Goal: Transaction & Acquisition: Obtain resource

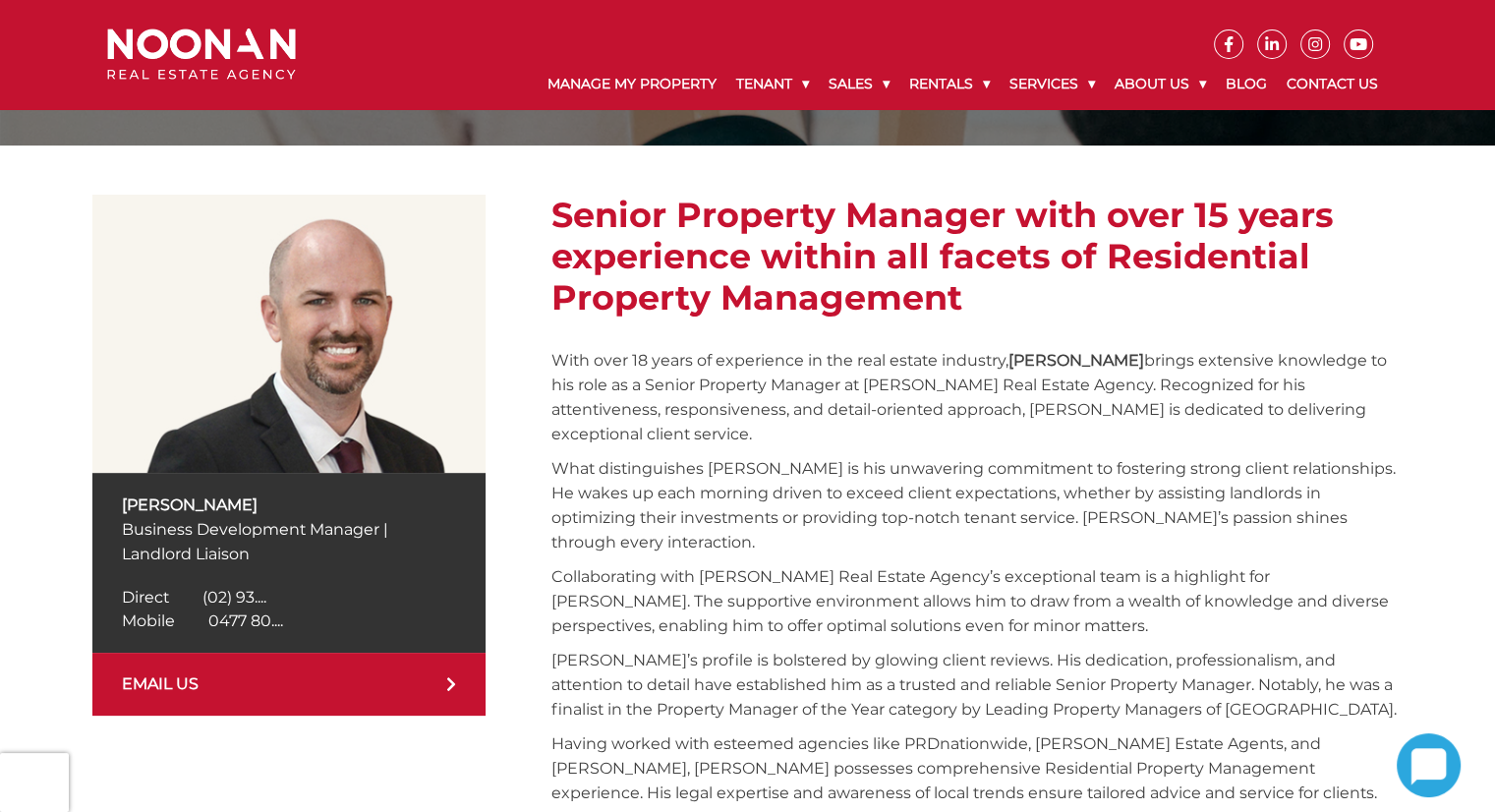
scroll to position [291, 0]
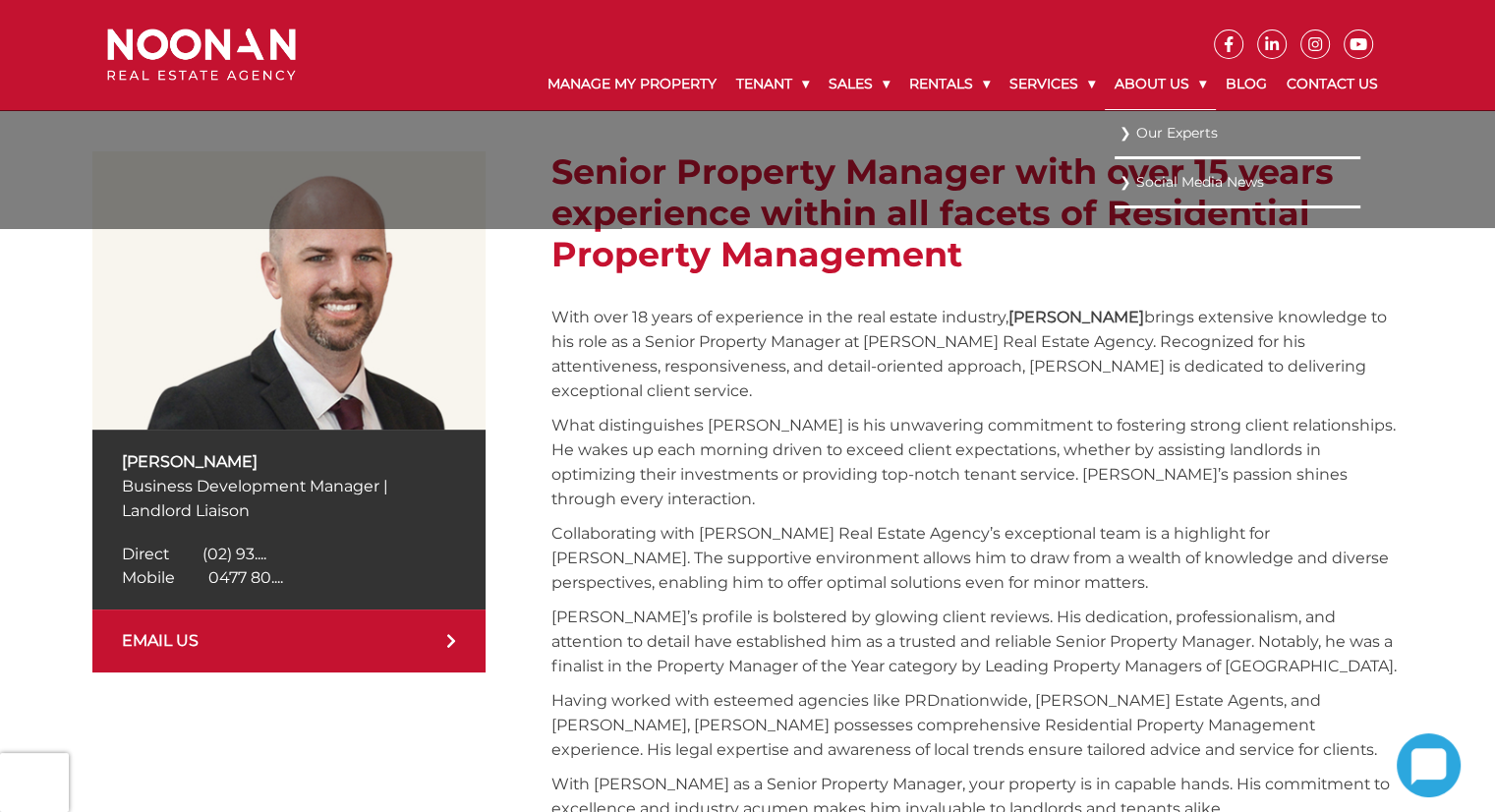
click at [1104, 90] on link "About Us" at bounding box center [1160, 83] width 111 height 51
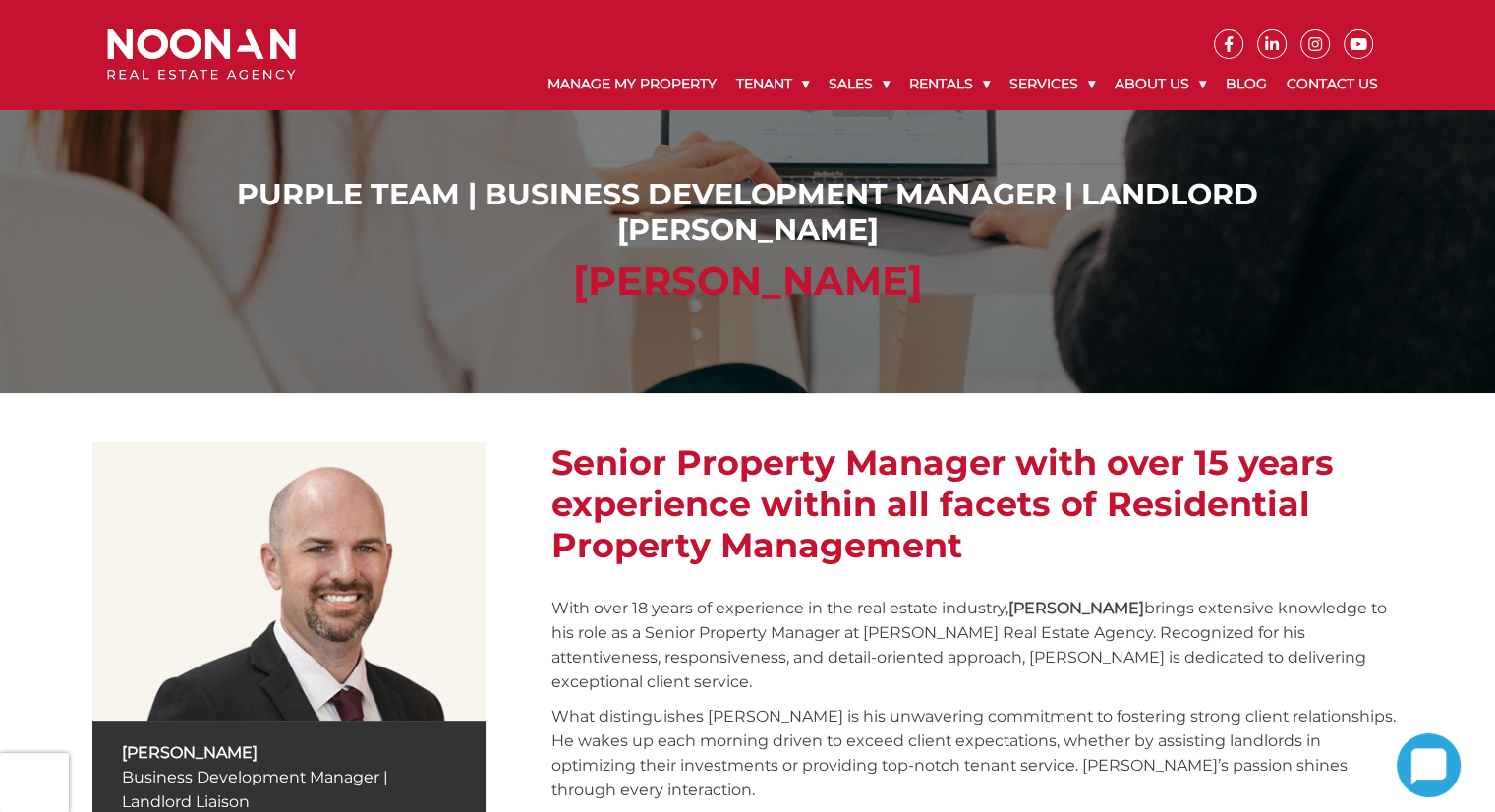
click at [841, 361] on div "Purple Team | Business Development Manager | Landlord Liaison Chris Wright" at bounding box center [748, 196] width 1495 height 393
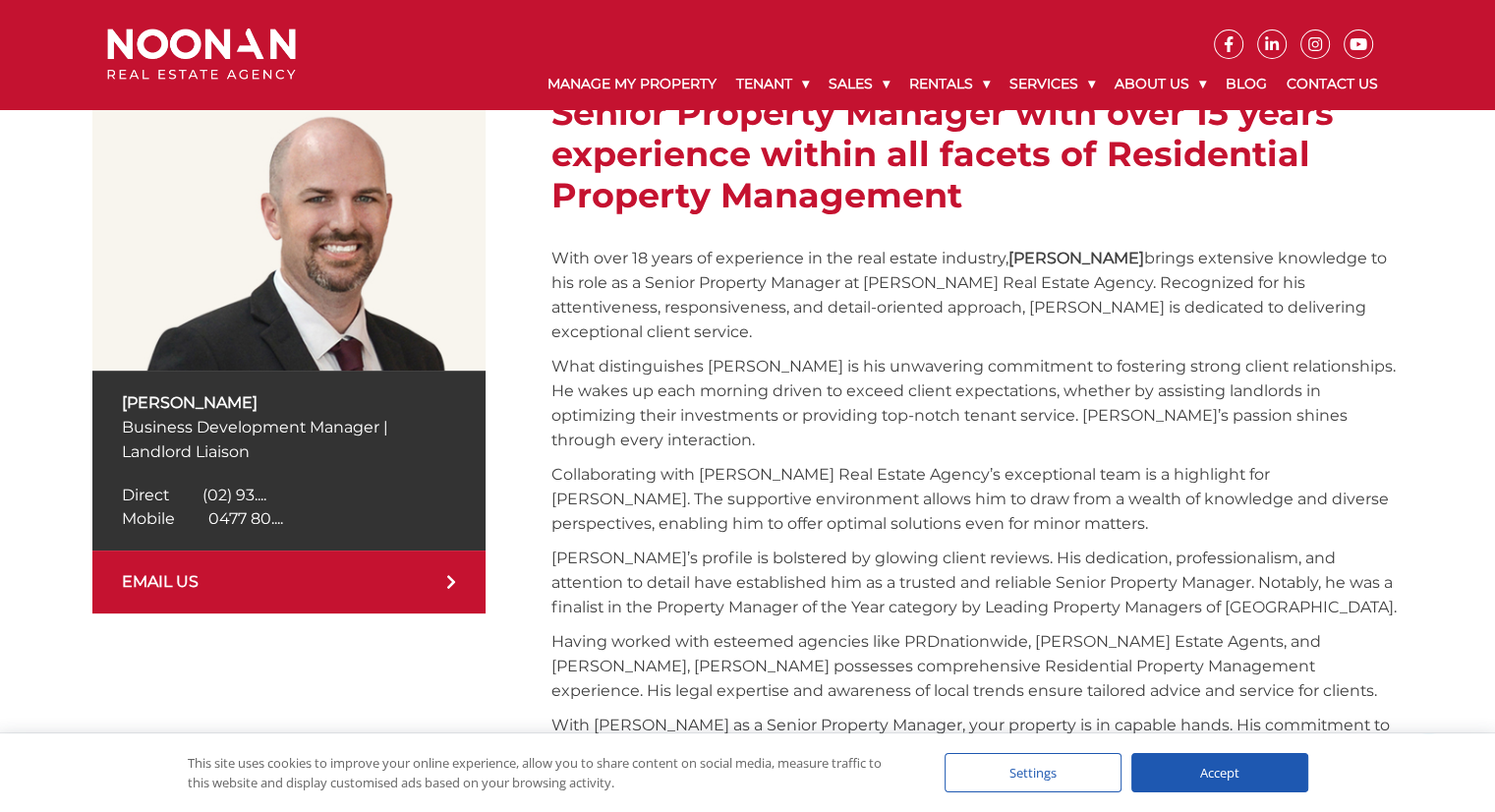
scroll to position [306, 0]
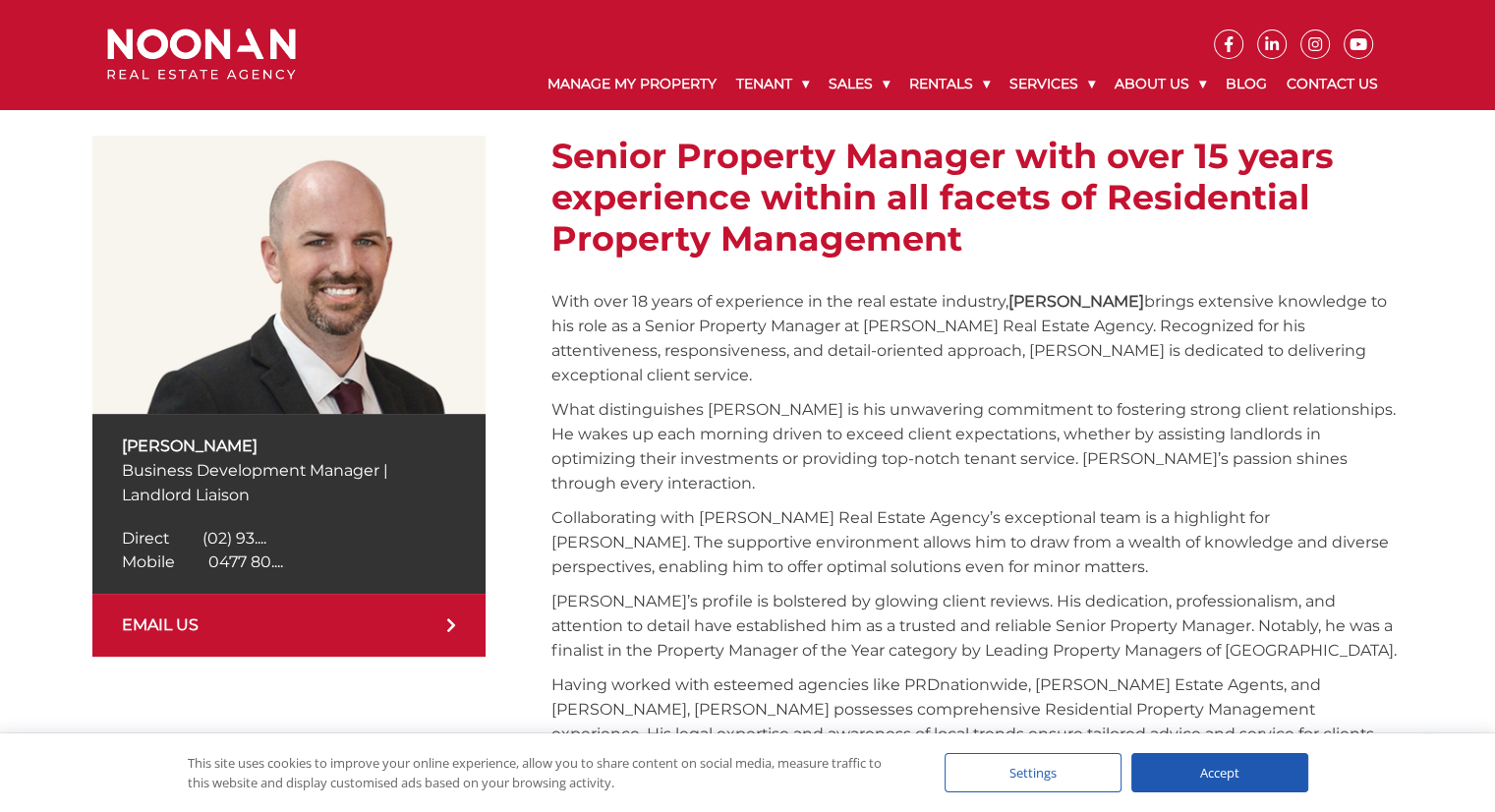
click at [1195, 775] on div "Accept" at bounding box center [1220, 772] width 177 height 40
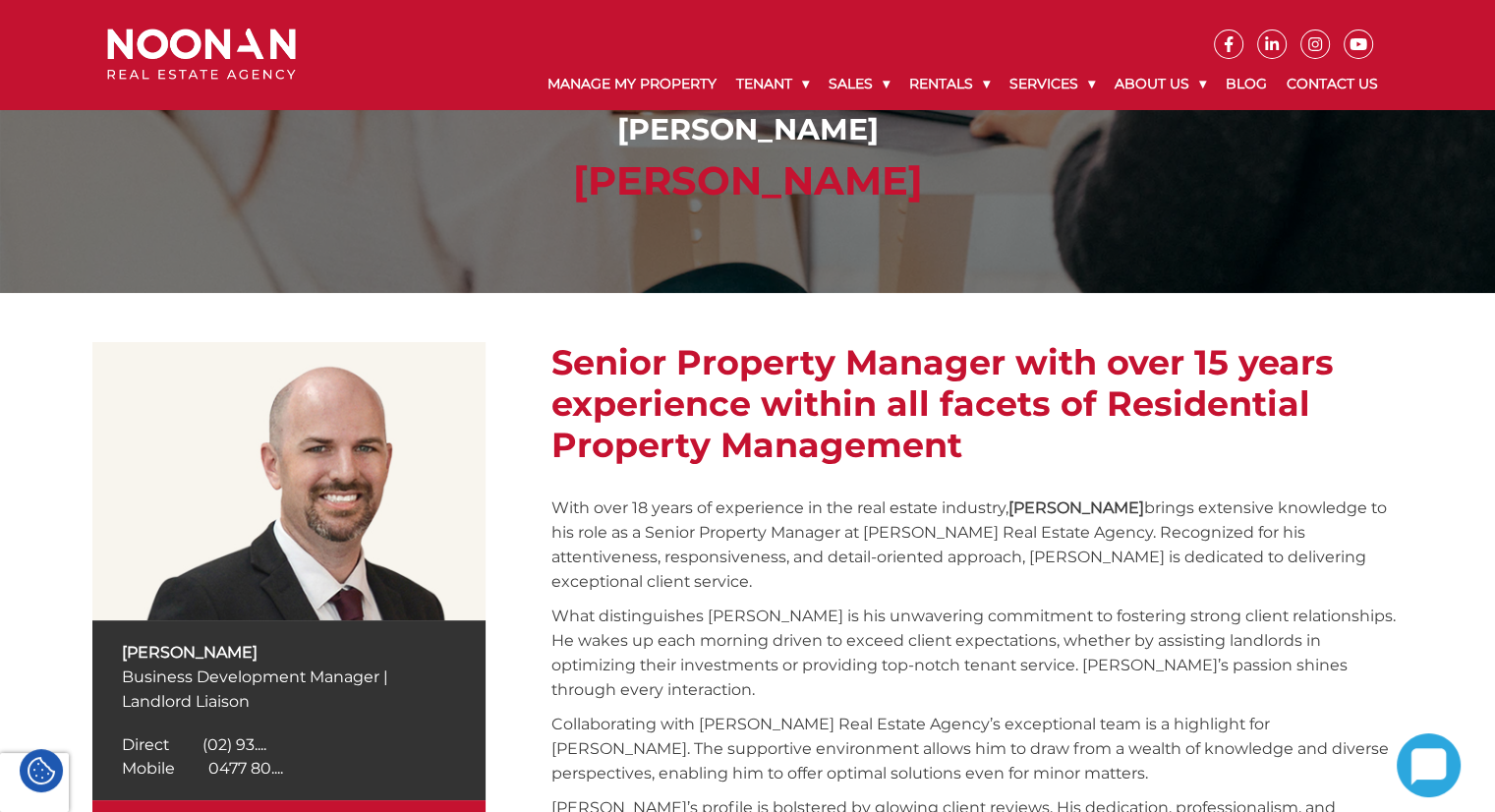
scroll to position [0, 0]
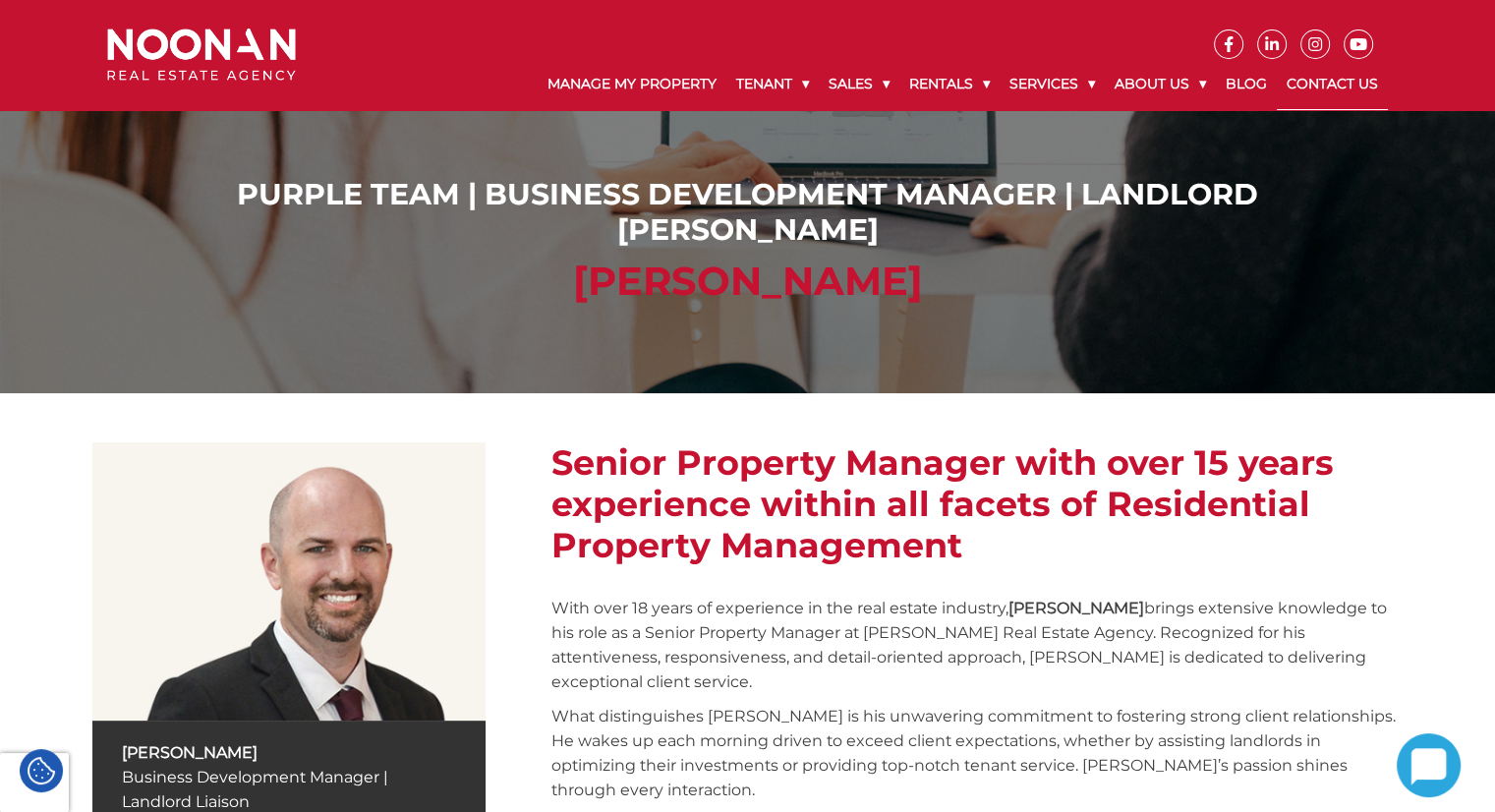
click at [1321, 77] on link "Contact Us" at bounding box center [1332, 83] width 111 height 51
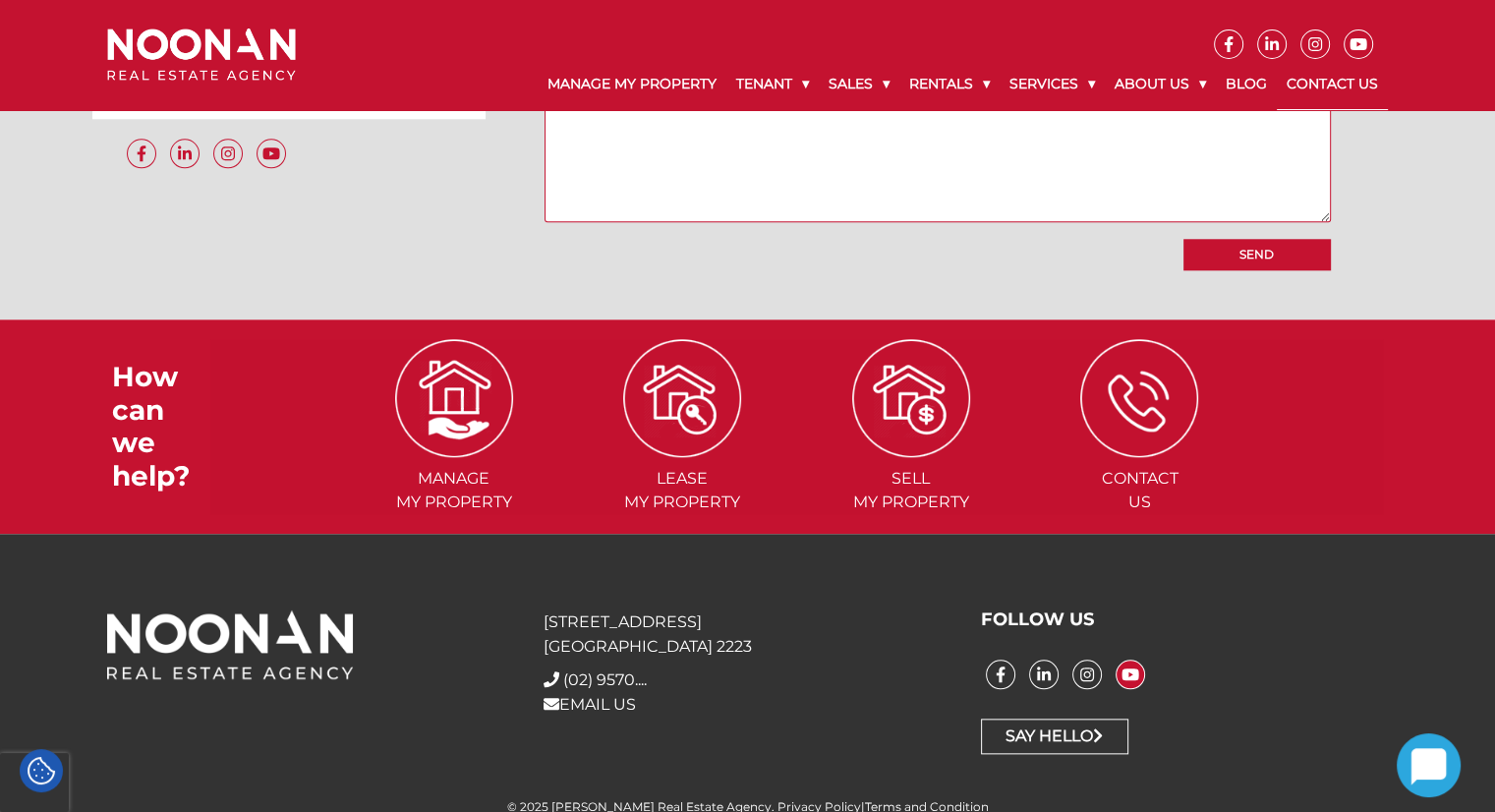
scroll to position [1912, 0]
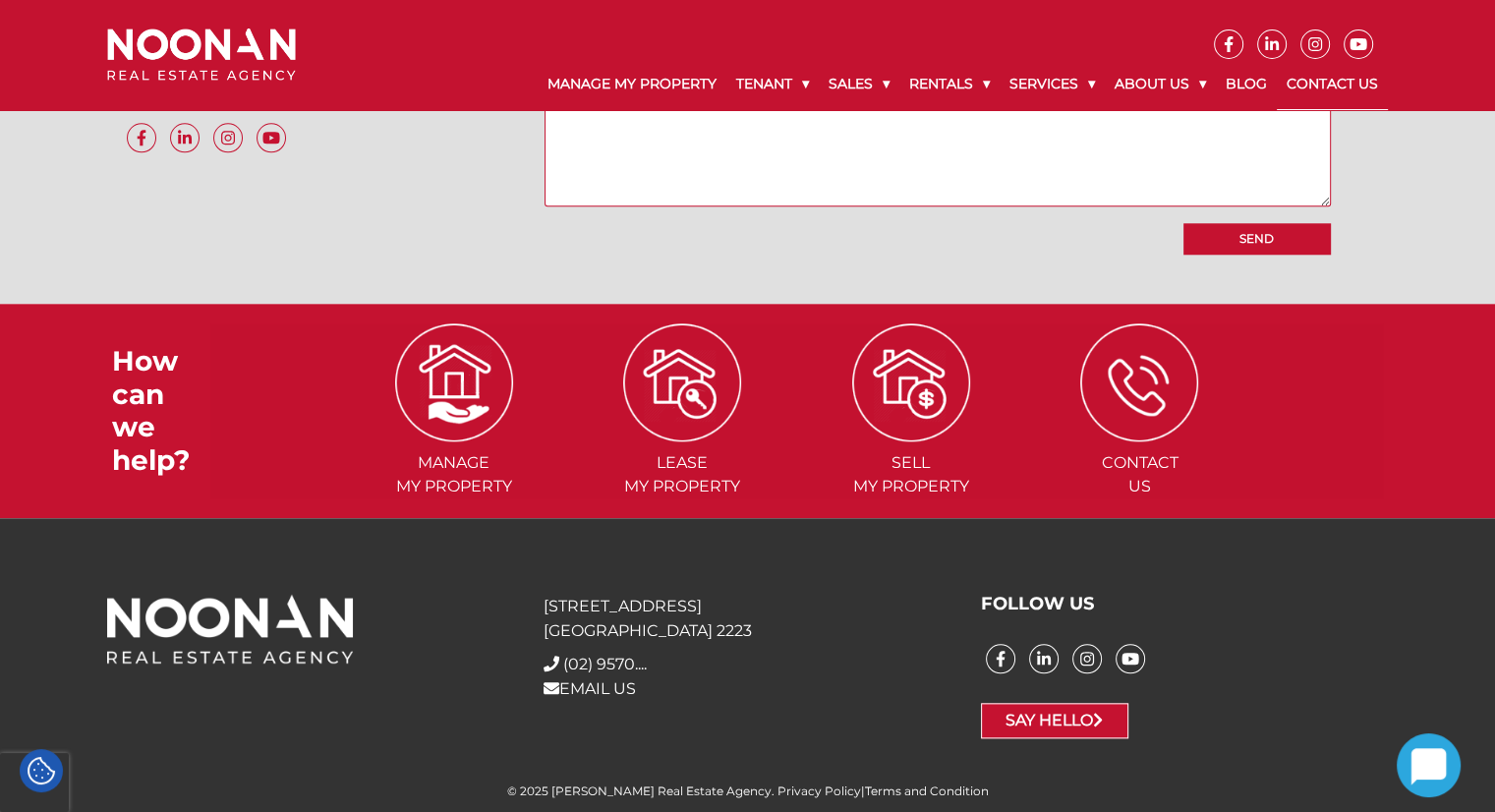
click at [1066, 720] on link "Say Hello" at bounding box center [1055, 721] width 147 height 36
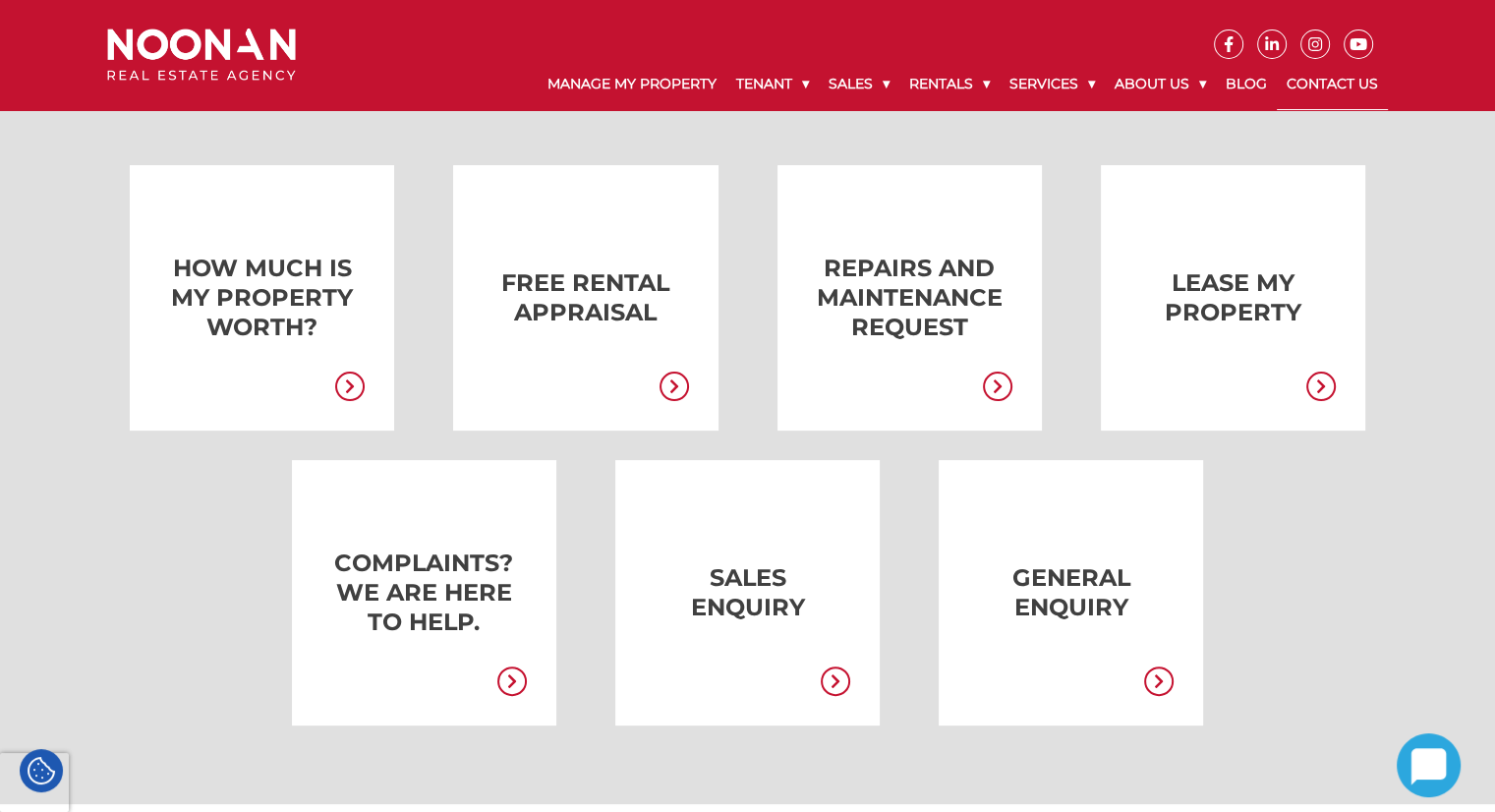
scroll to position [393, 0]
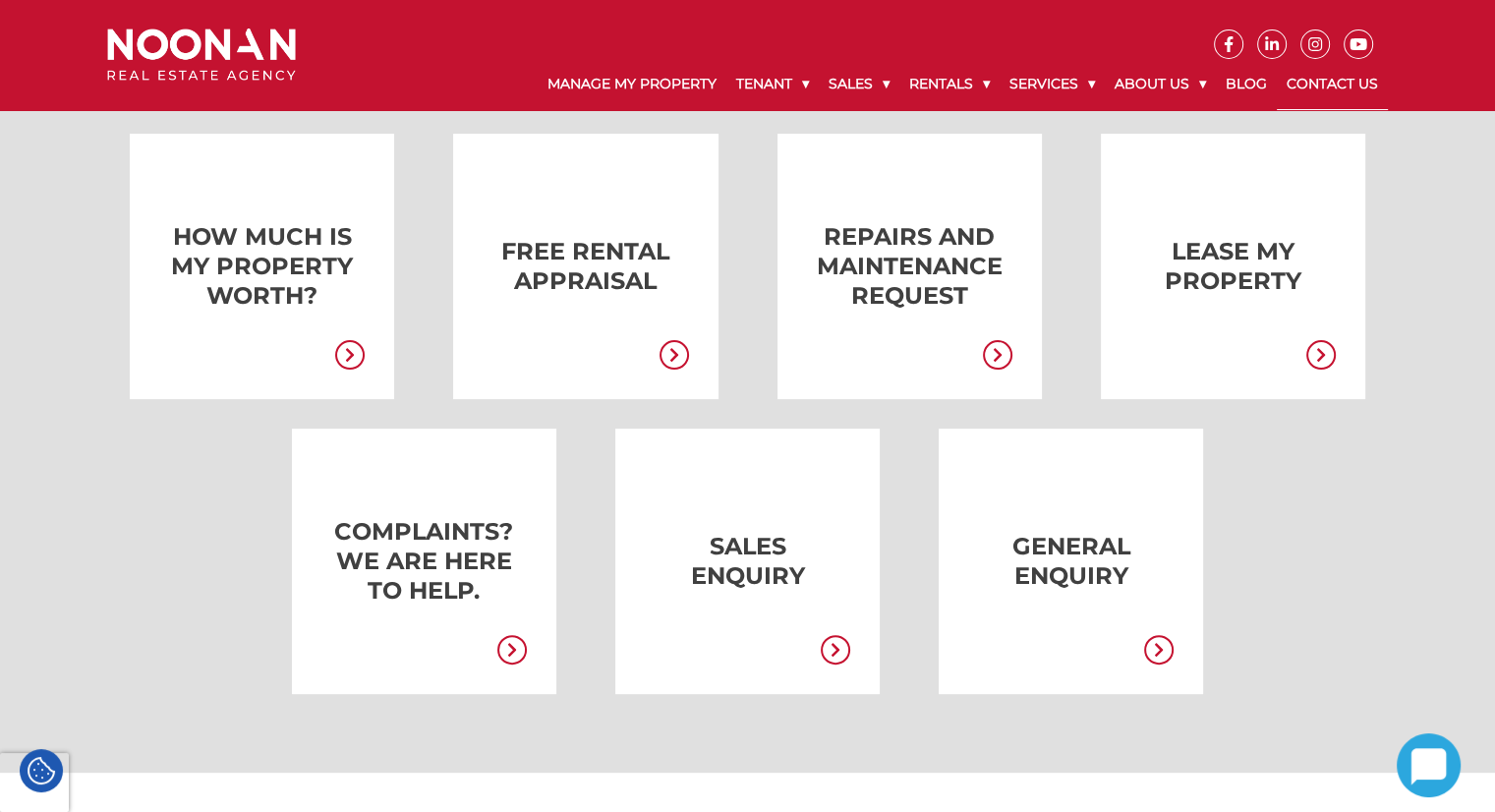
click at [1080, 615] on link at bounding box center [1042, 561] width 264 height 265
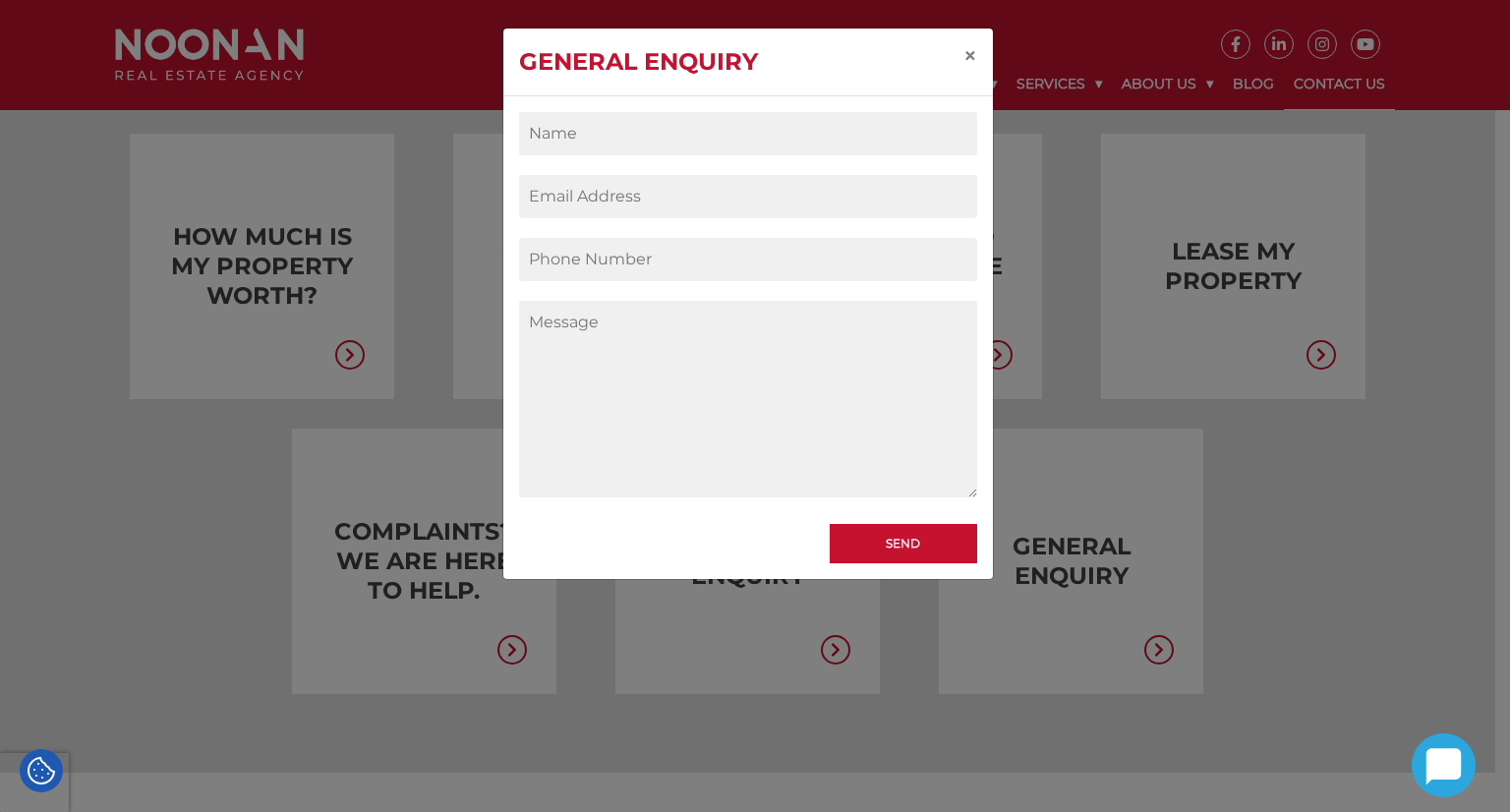
click at [738, 374] on textarea "Contact form" at bounding box center [748, 400] width 458 height 197
click at [973, 56] on span "×" at bounding box center [970, 56] width 14 height 29
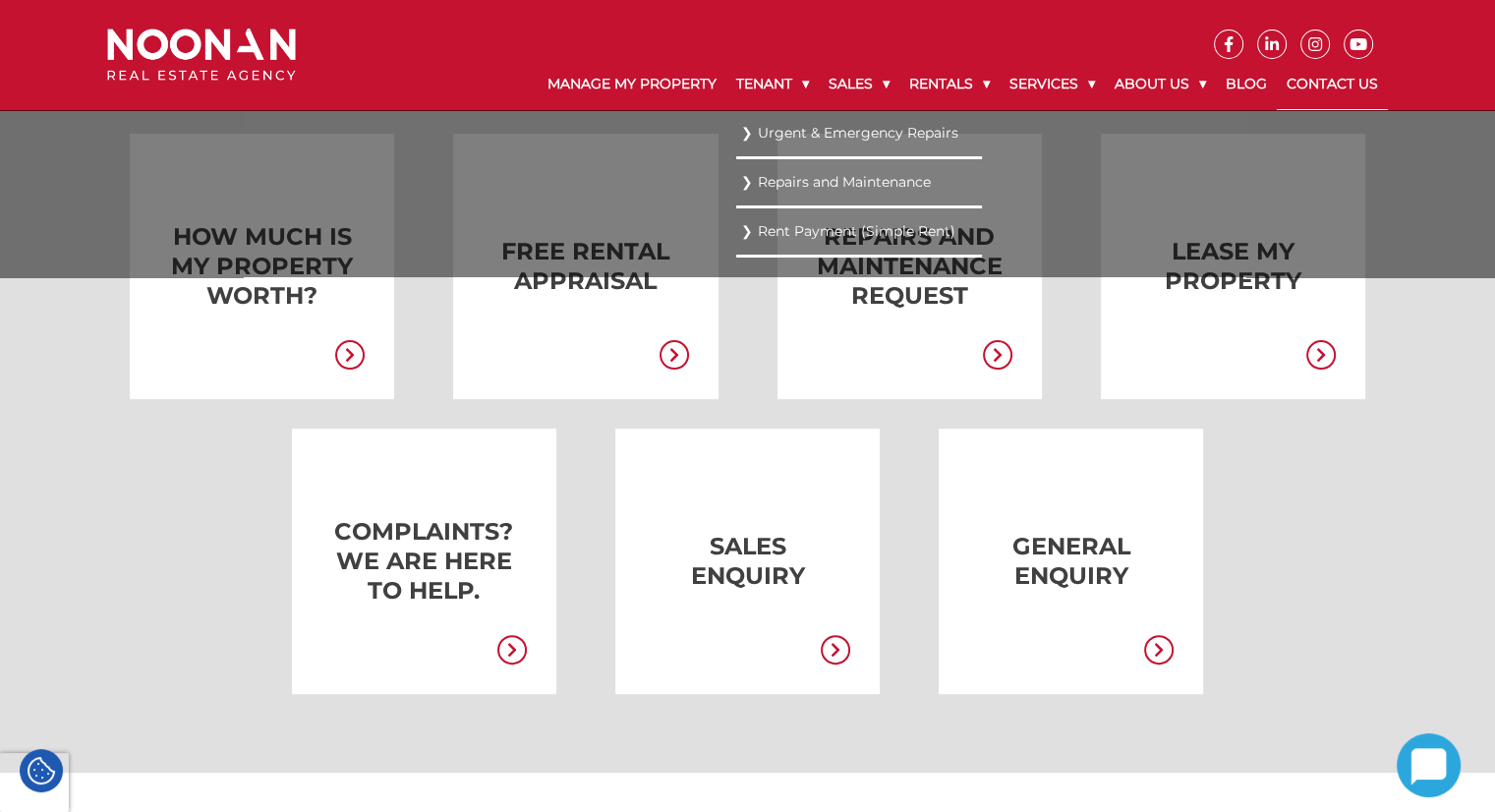
click at [752, 127] on link "Urgent & Emergency Repairs" at bounding box center [859, 133] width 236 height 27
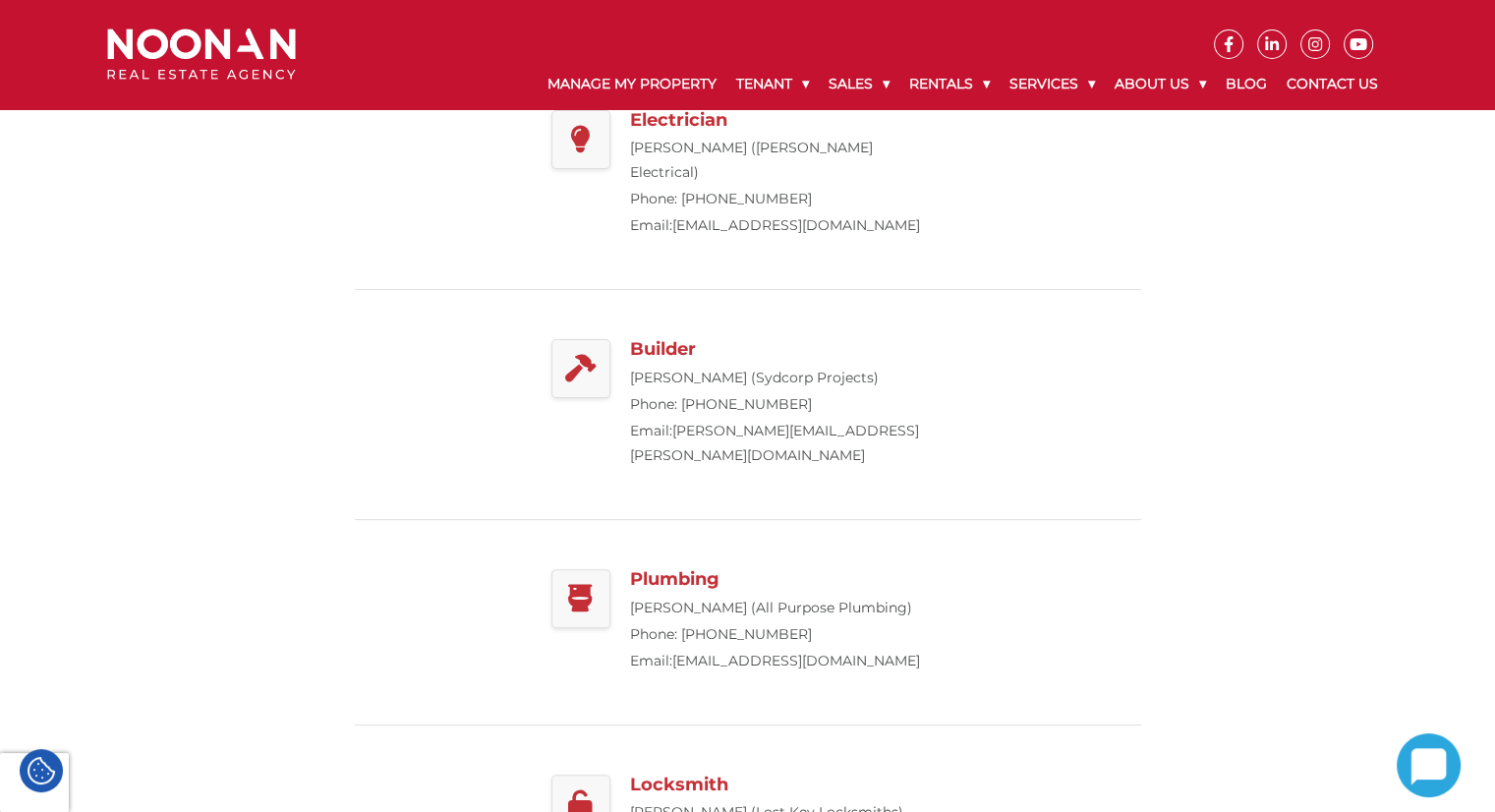
scroll to position [491, 0]
click at [279, 56] on img at bounding box center [202, 55] width 189 height 52
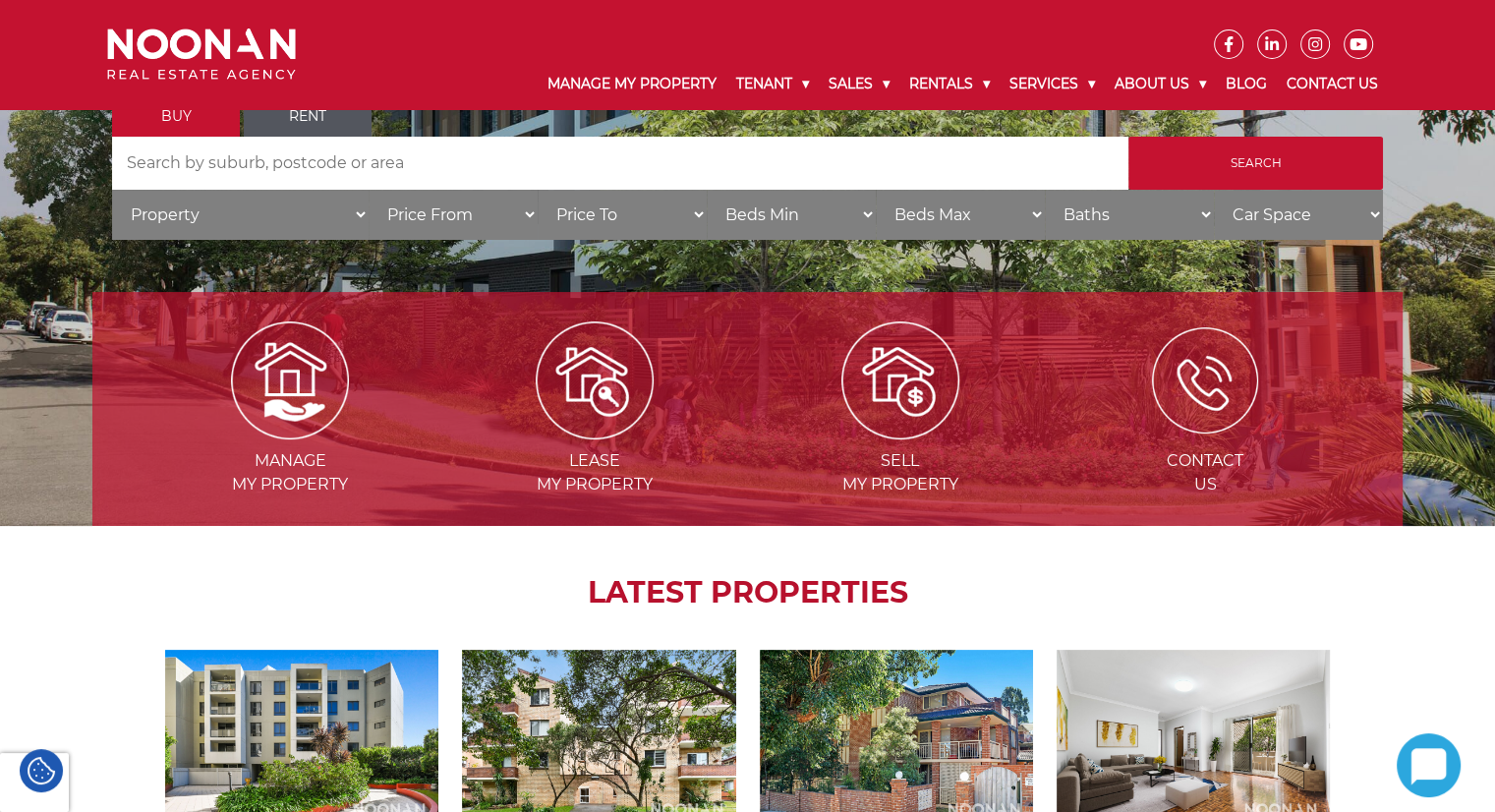
scroll to position [393, 0]
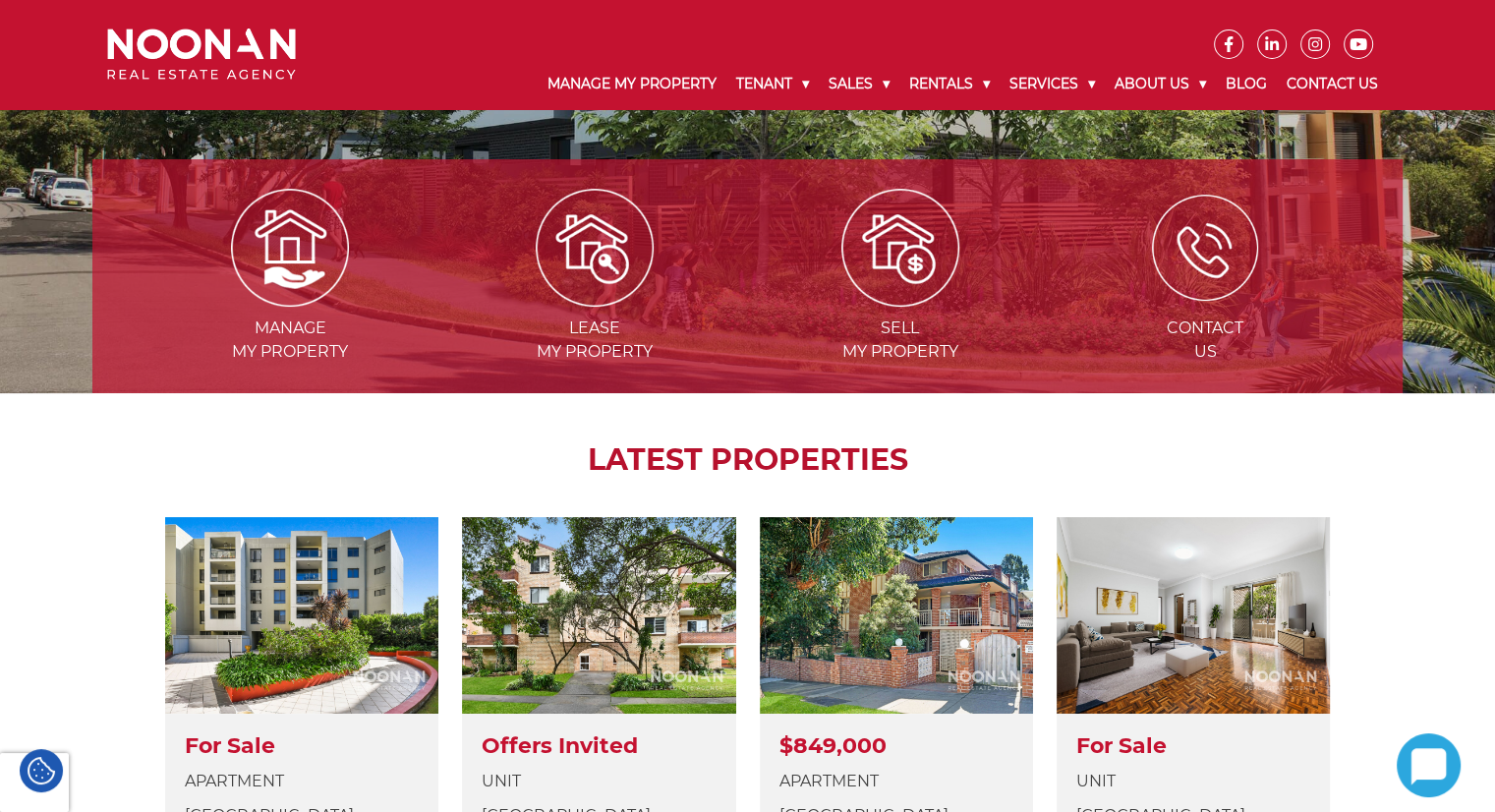
click at [1230, 283] on img at bounding box center [1205, 247] width 106 height 106
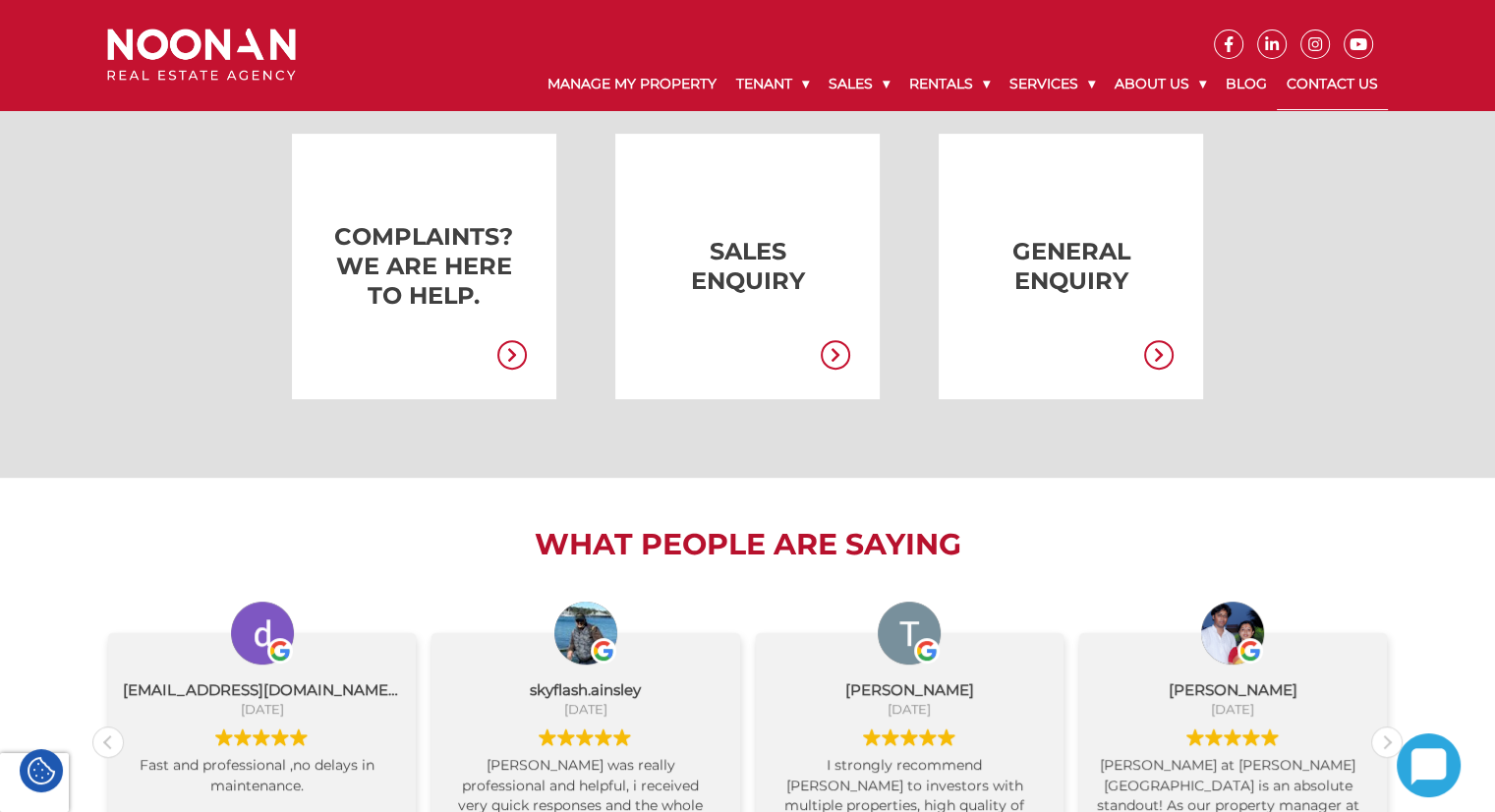
scroll to position [786, 0]
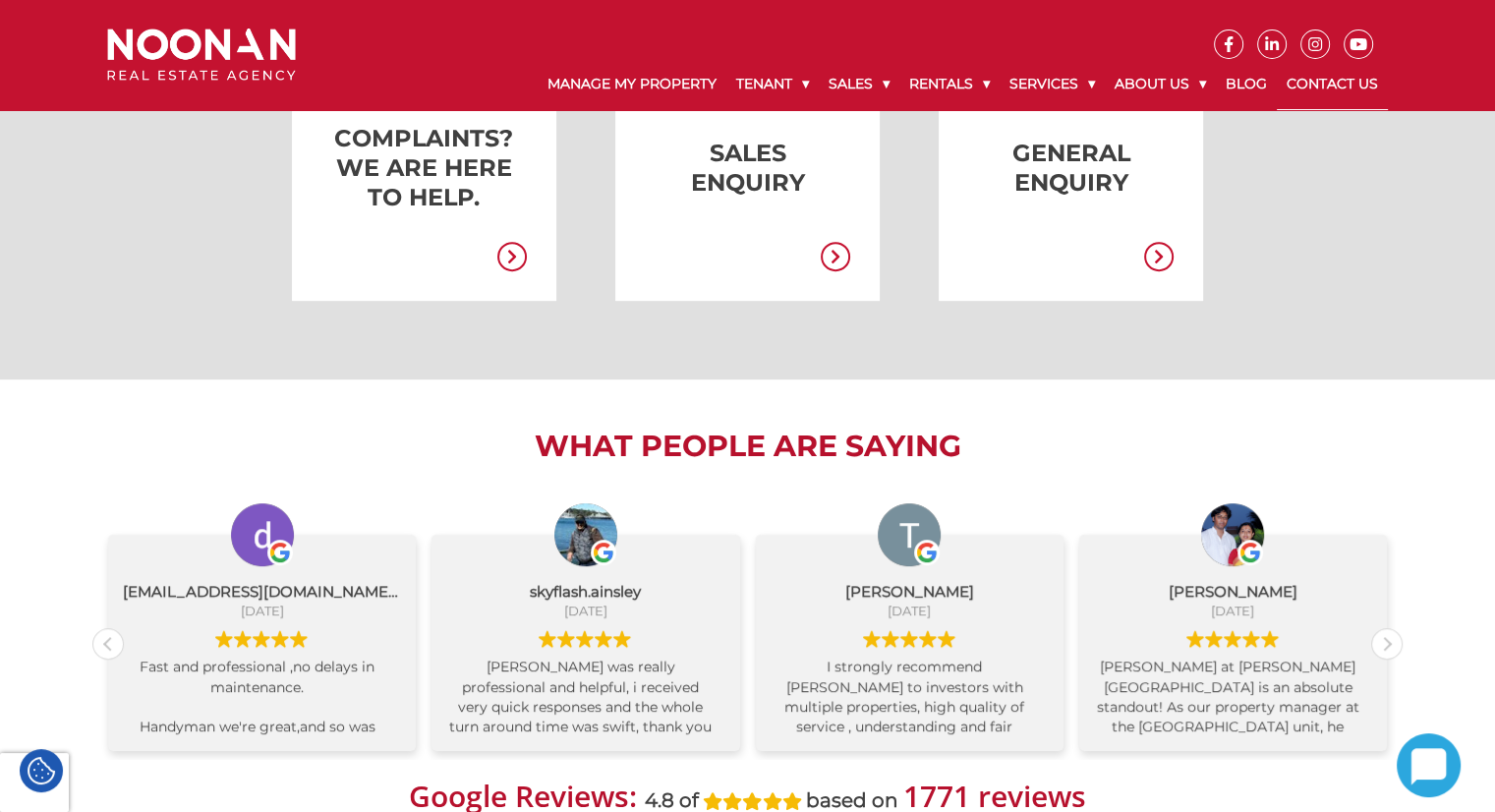
click at [506, 264] on icon at bounding box center [512, 256] width 30 height 30
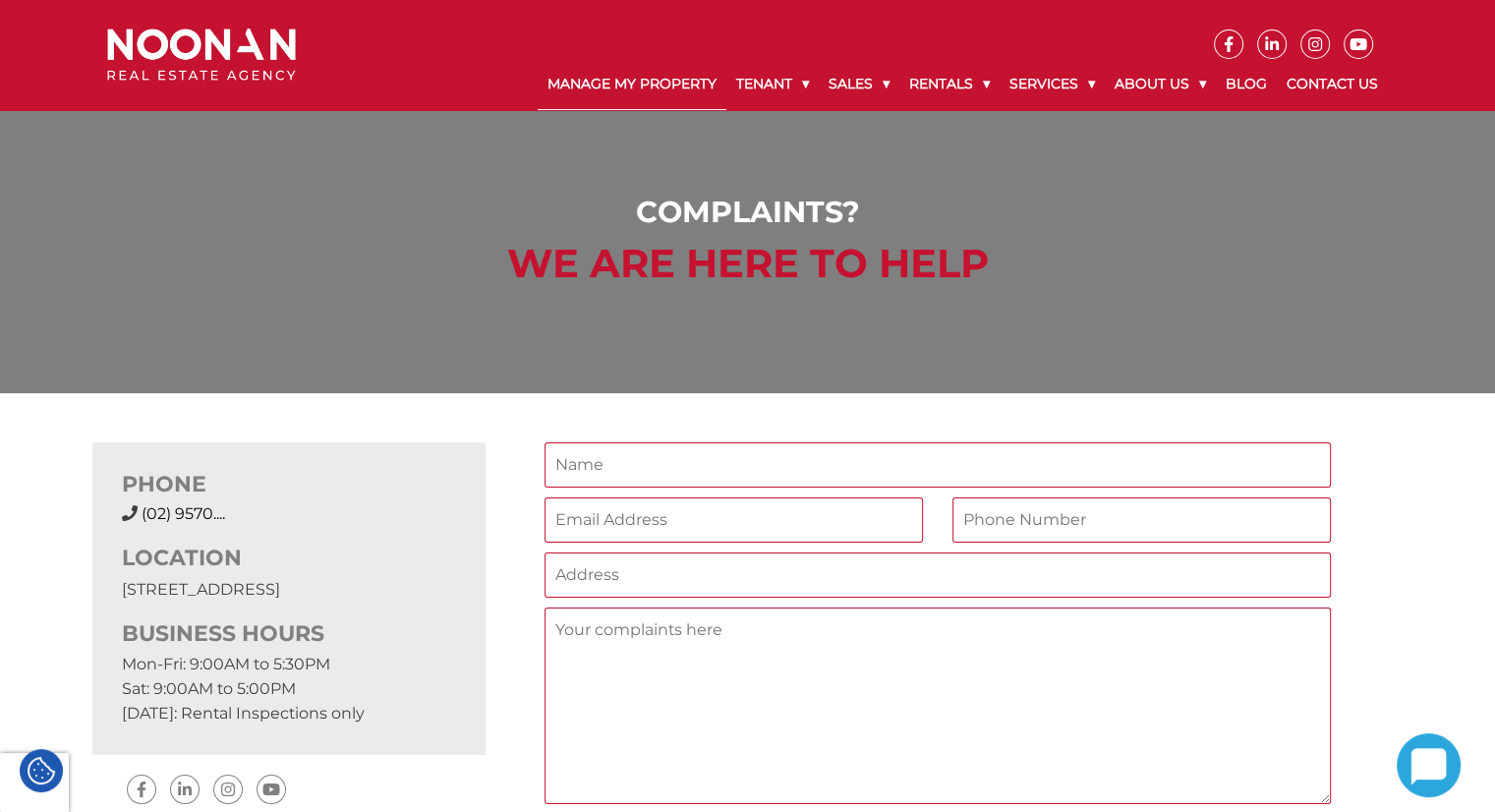
click at [666, 73] on link "Manage My Property" at bounding box center [632, 83] width 189 height 51
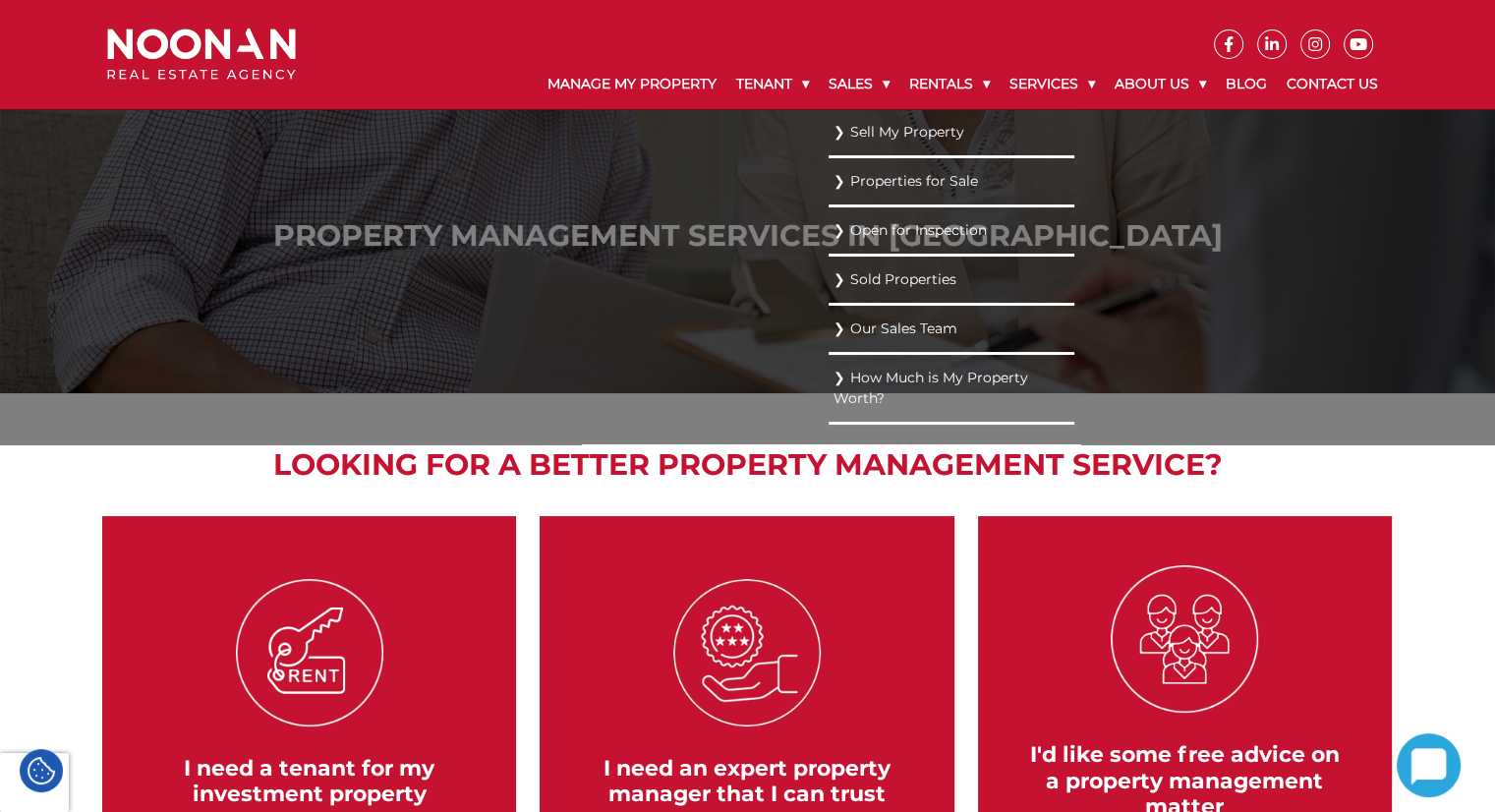
click at [891, 229] on link "Open for Inspection" at bounding box center [950, 231] width 236 height 27
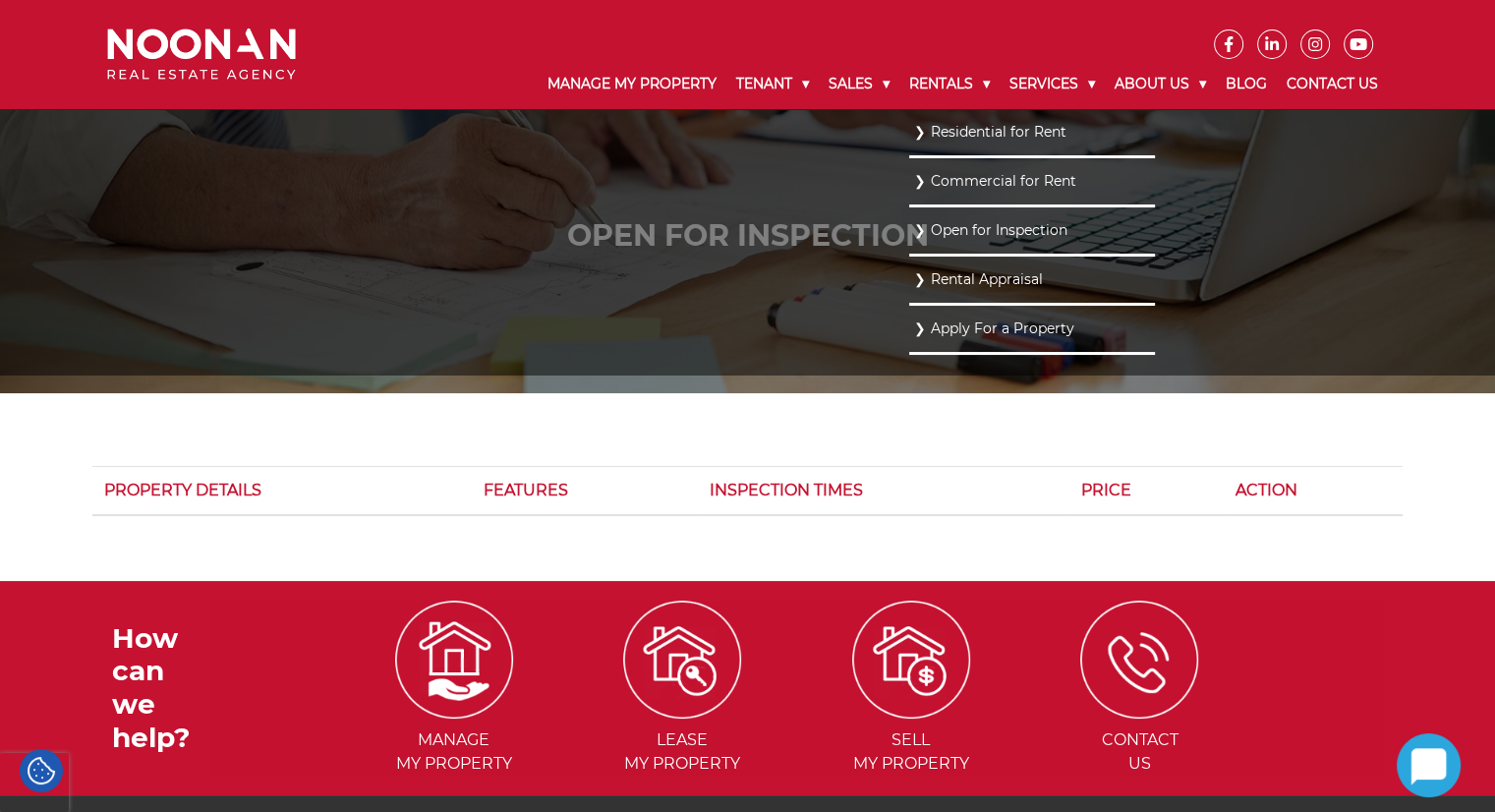
click at [968, 129] on link "Residential for Rent" at bounding box center [1032, 132] width 236 height 27
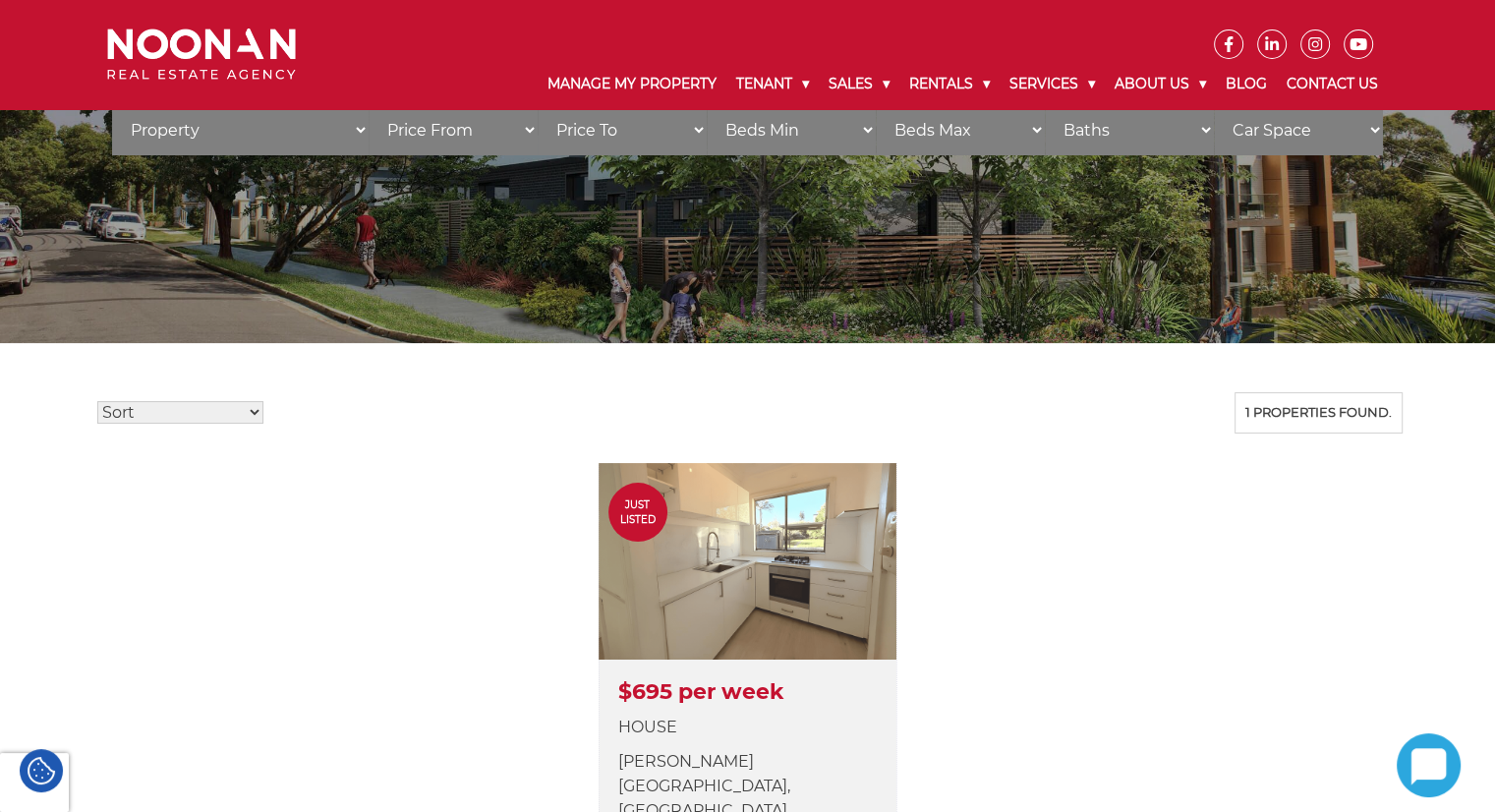
scroll to position [197, 0]
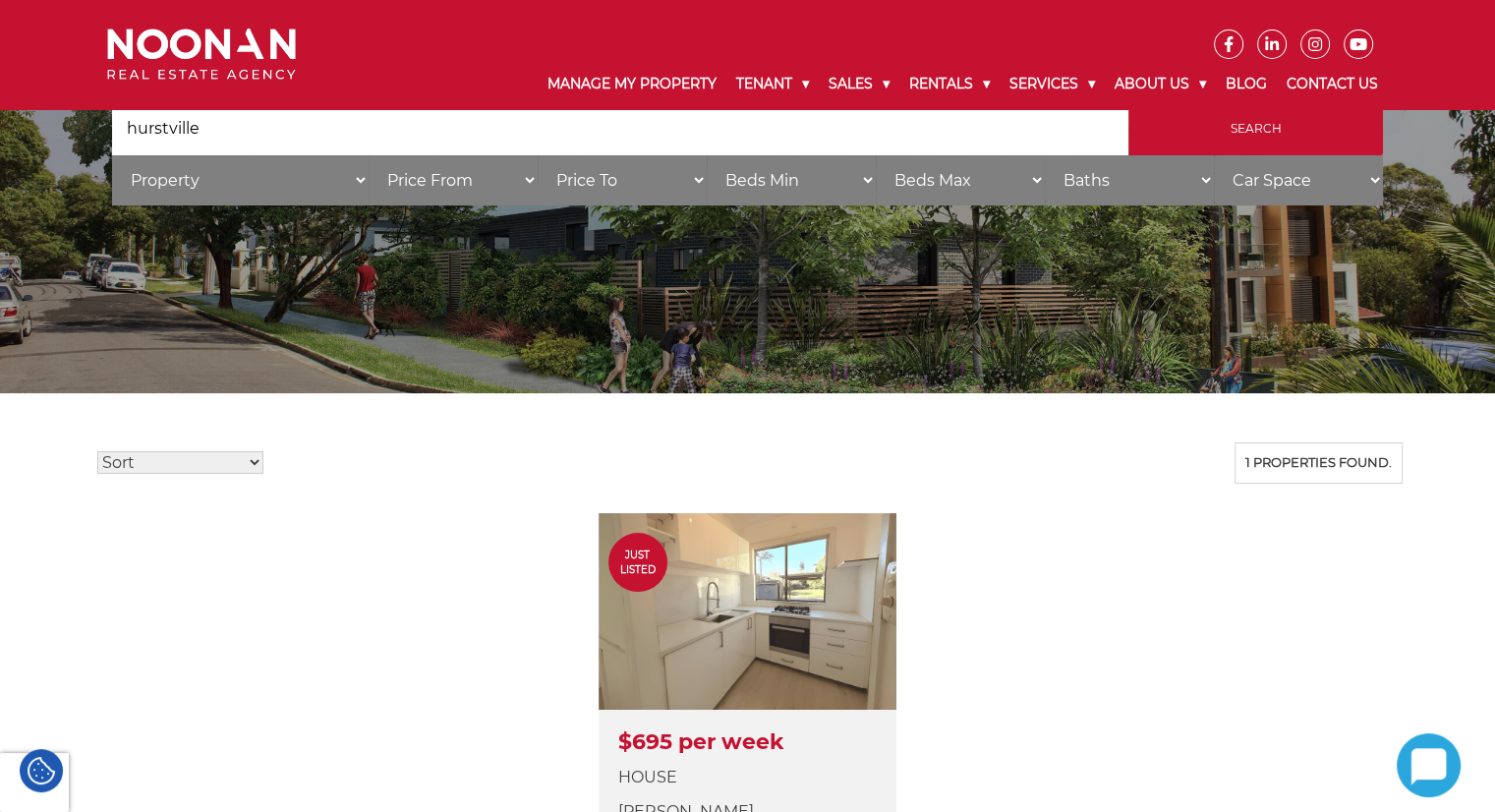
click at [370, 144] on input "hurstville" at bounding box center [620, 128] width 1016 height 53
click at [1128, 102] on input "Search" at bounding box center [1255, 128] width 254 height 53
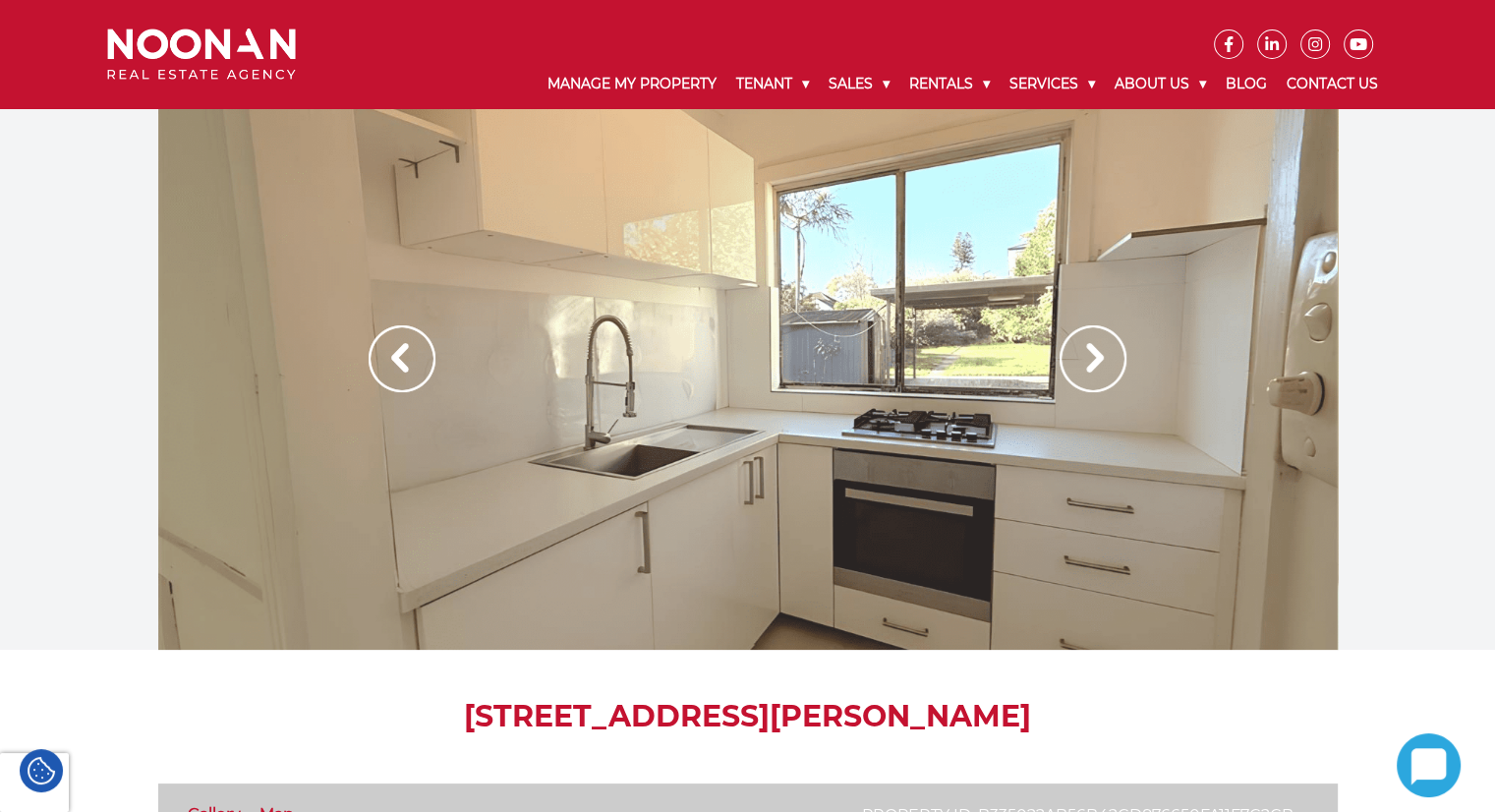
click at [827, 474] on div at bounding box center [748, 380] width 1179 height 541
click at [1089, 356] on img at bounding box center [1092, 358] width 67 height 67
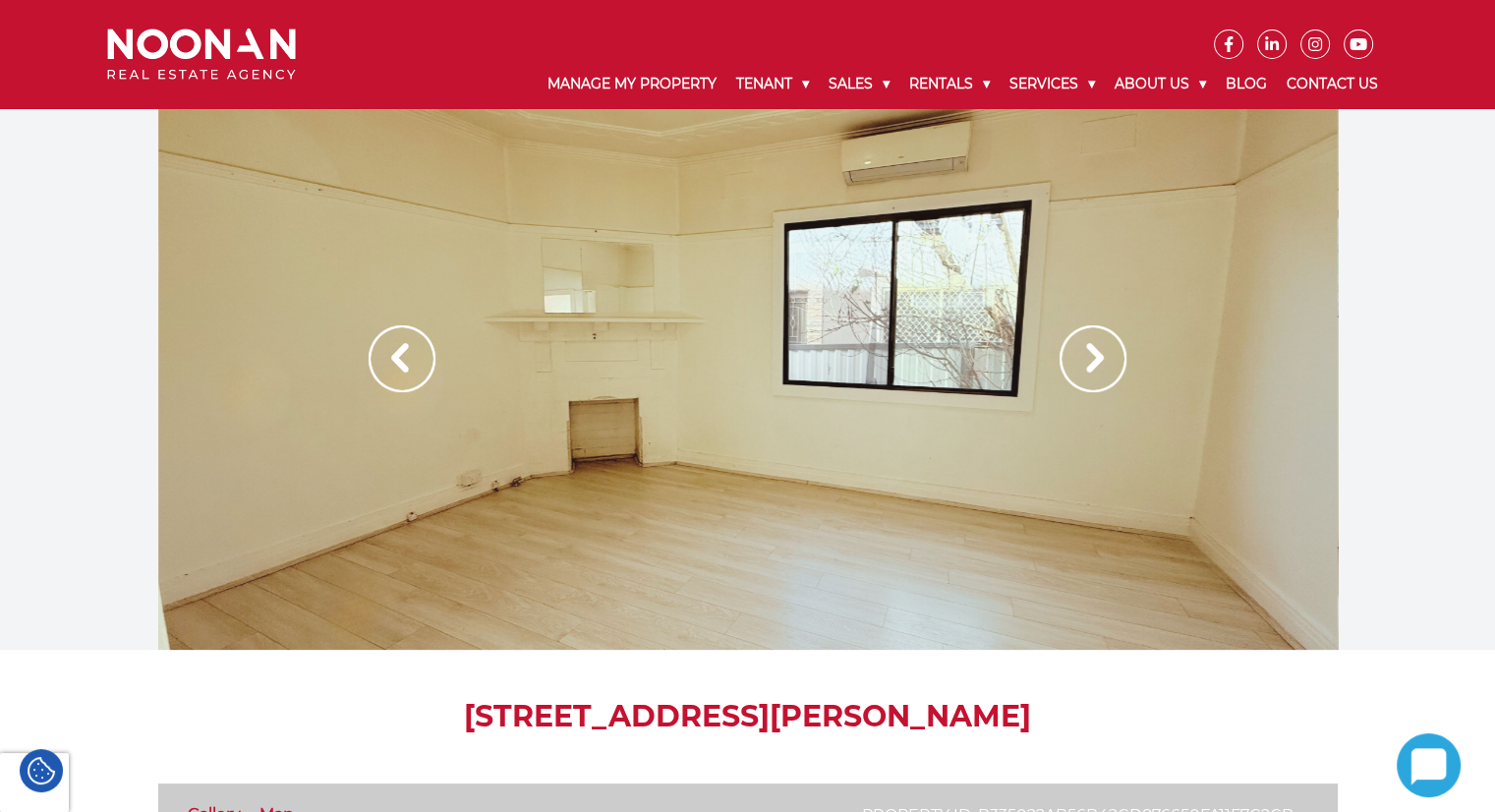
click at [1092, 356] on img at bounding box center [1092, 358] width 67 height 67
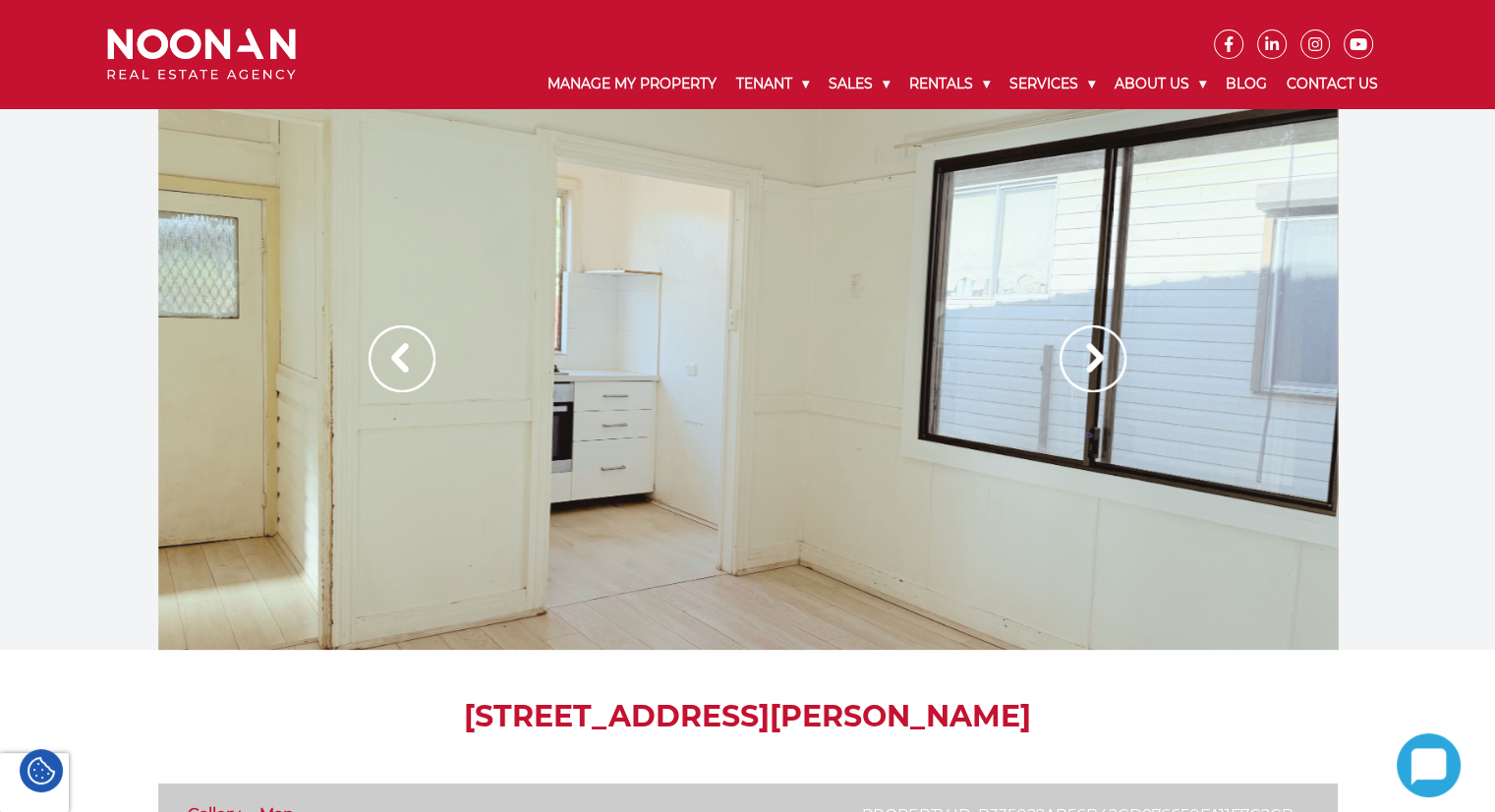
click at [1092, 356] on img at bounding box center [1092, 358] width 67 height 67
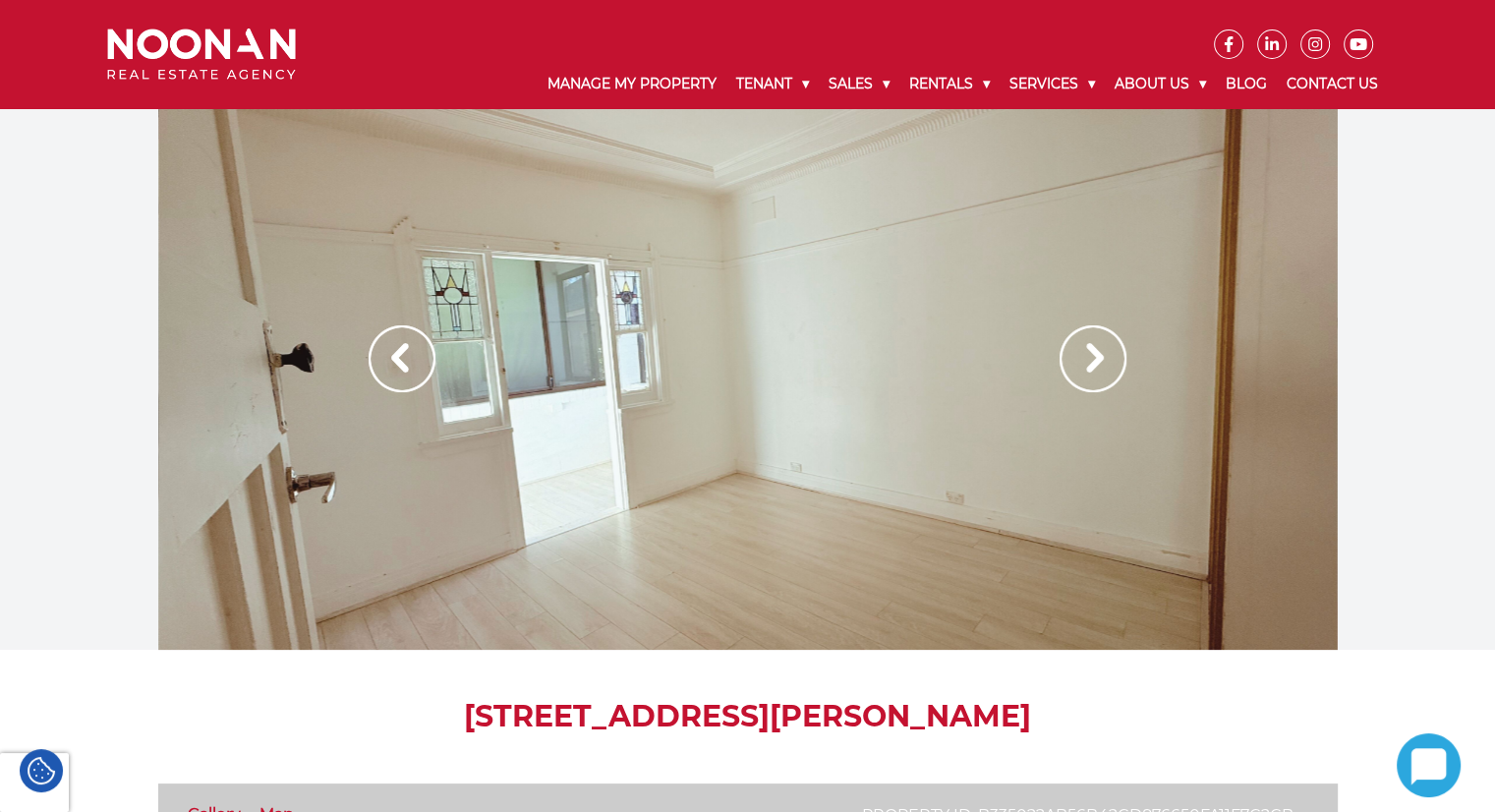
click at [1092, 356] on img at bounding box center [1092, 358] width 67 height 67
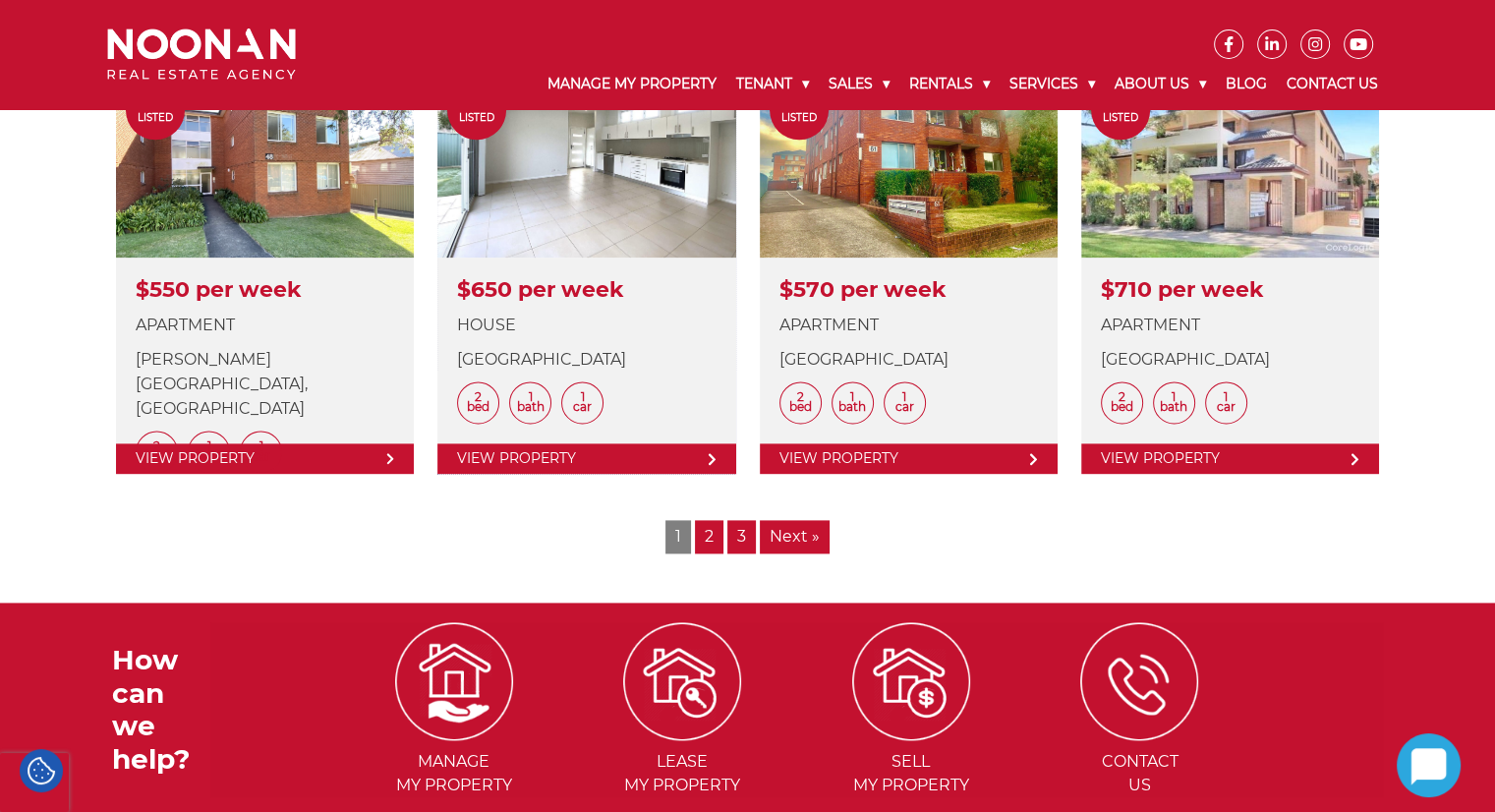
scroll to position [2457, 0]
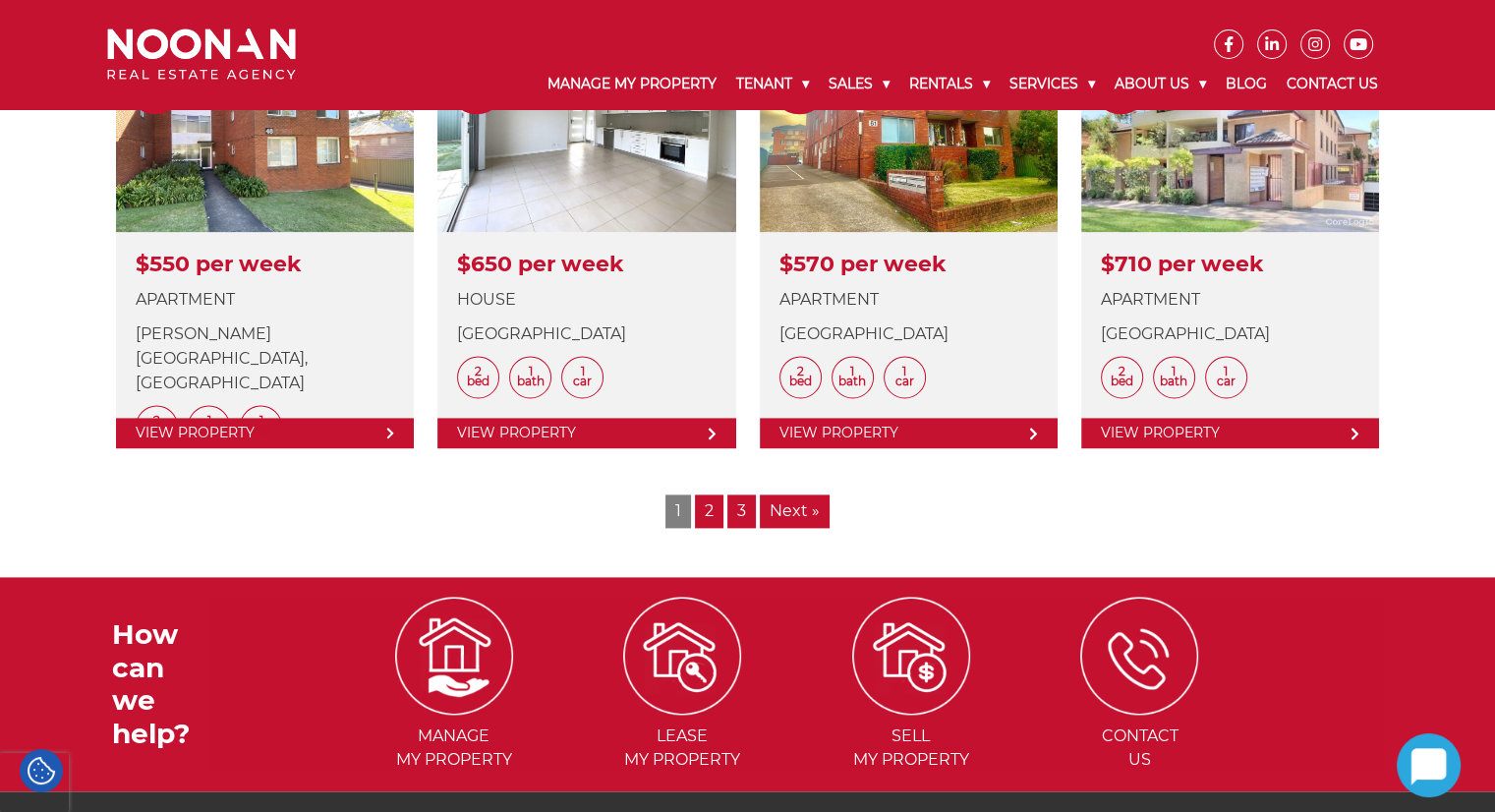
click at [705, 510] on link "2" at bounding box center [709, 511] width 29 height 34
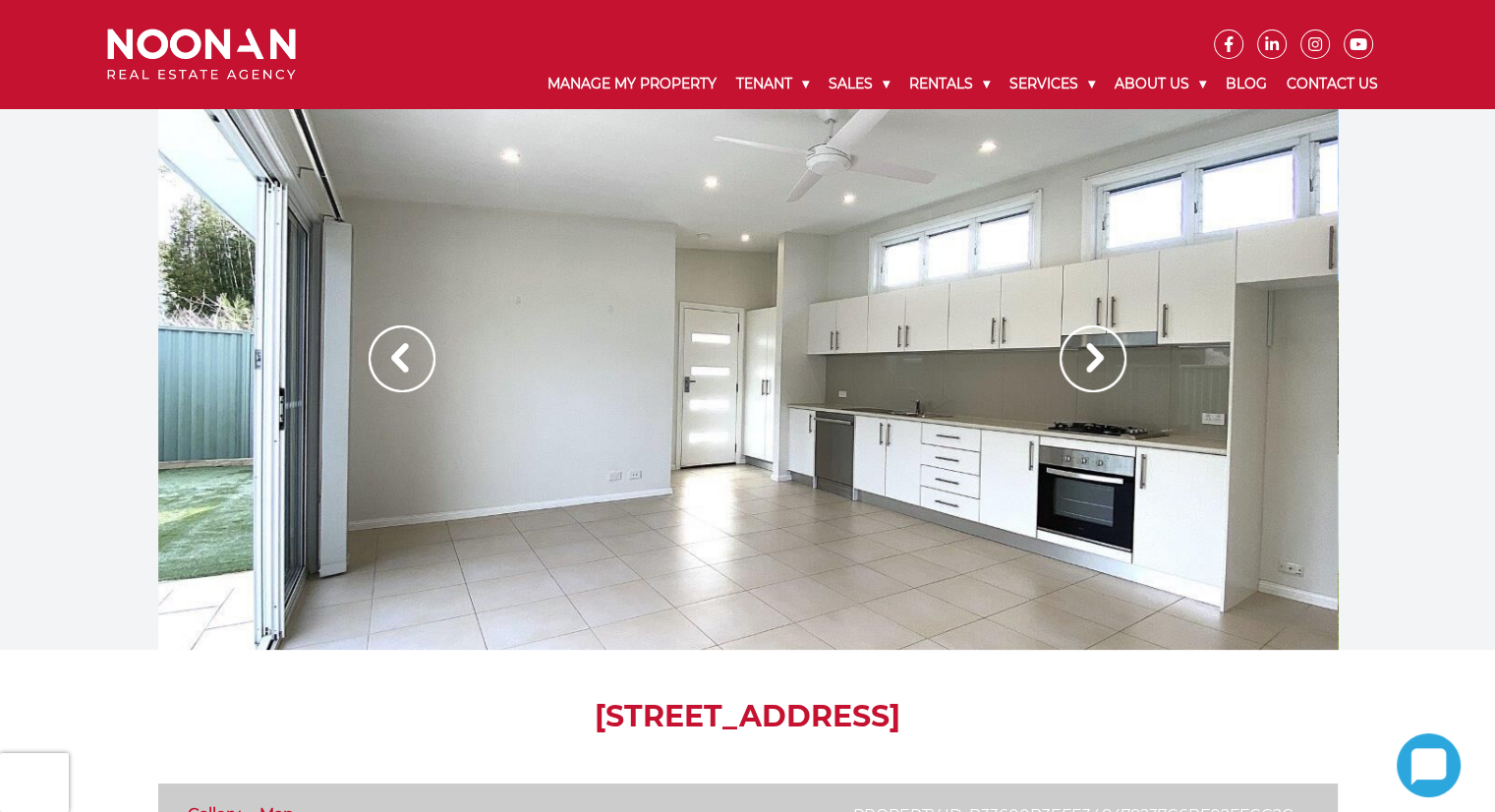
click at [851, 468] on div at bounding box center [748, 380] width 1179 height 541
click at [1080, 366] on img at bounding box center [1092, 358] width 67 height 67
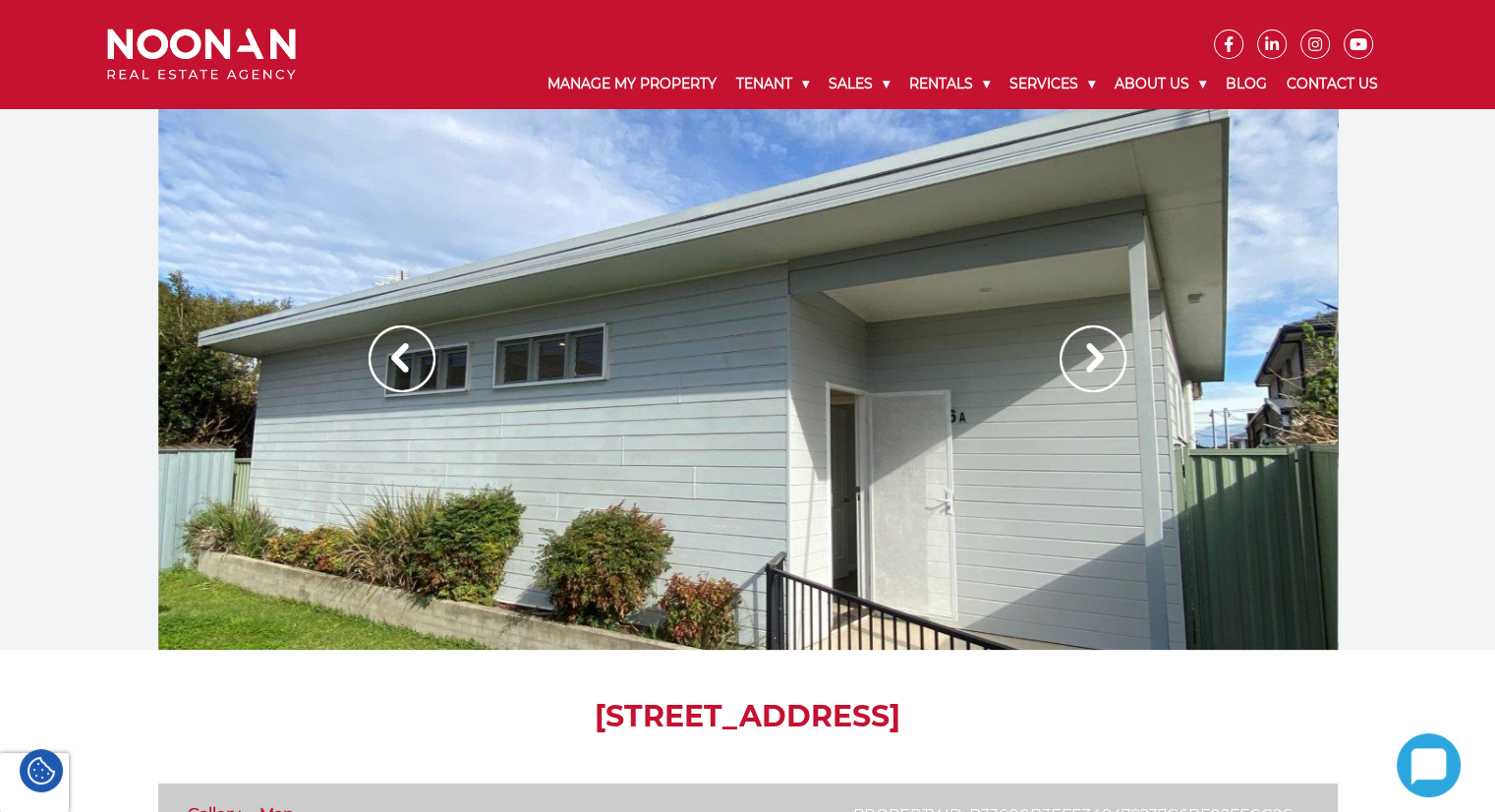
click at [1092, 366] on img at bounding box center [1092, 358] width 67 height 67
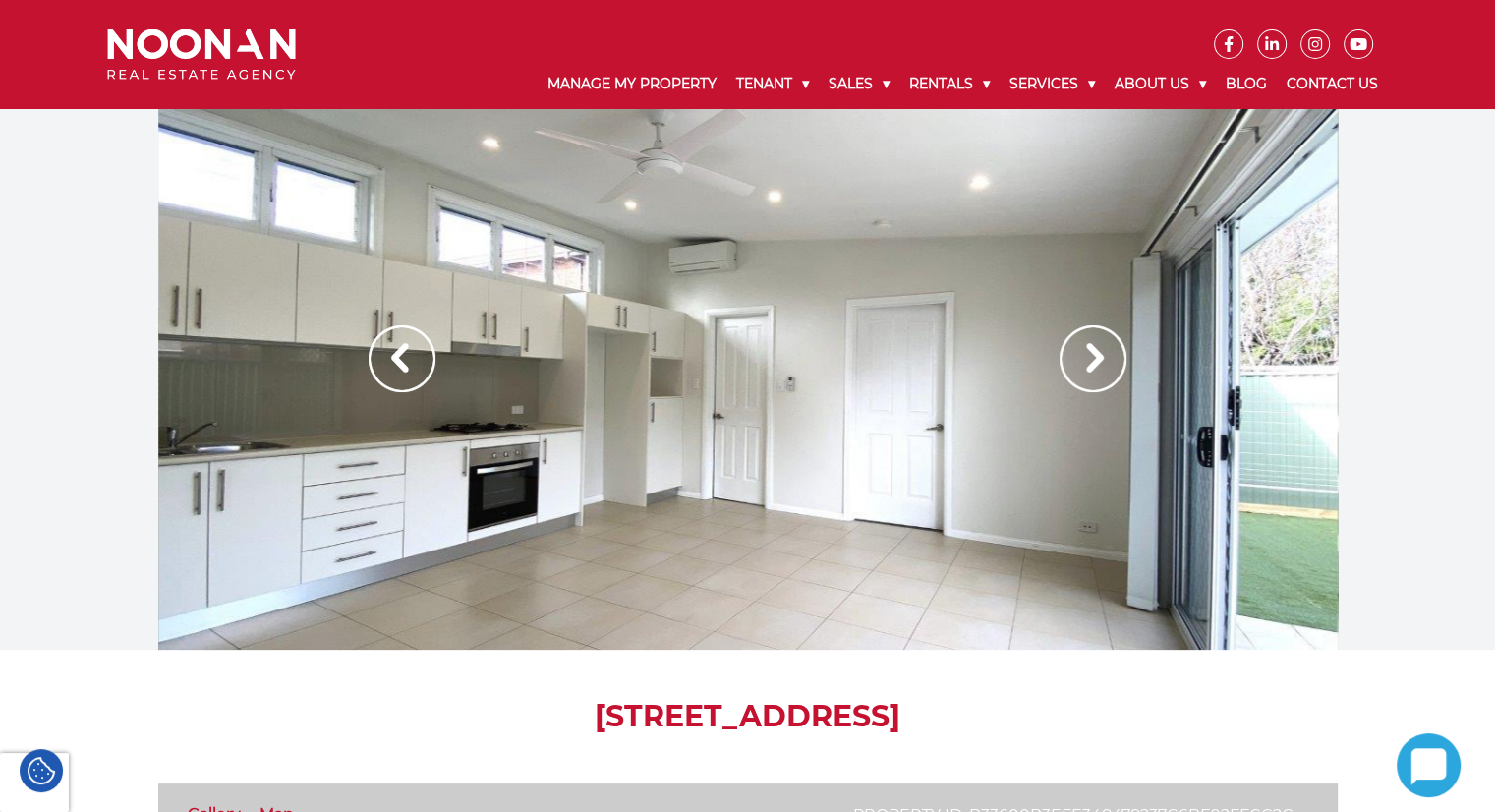
click at [1092, 366] on img at bounding box center [1092, 358] width 67 height 67
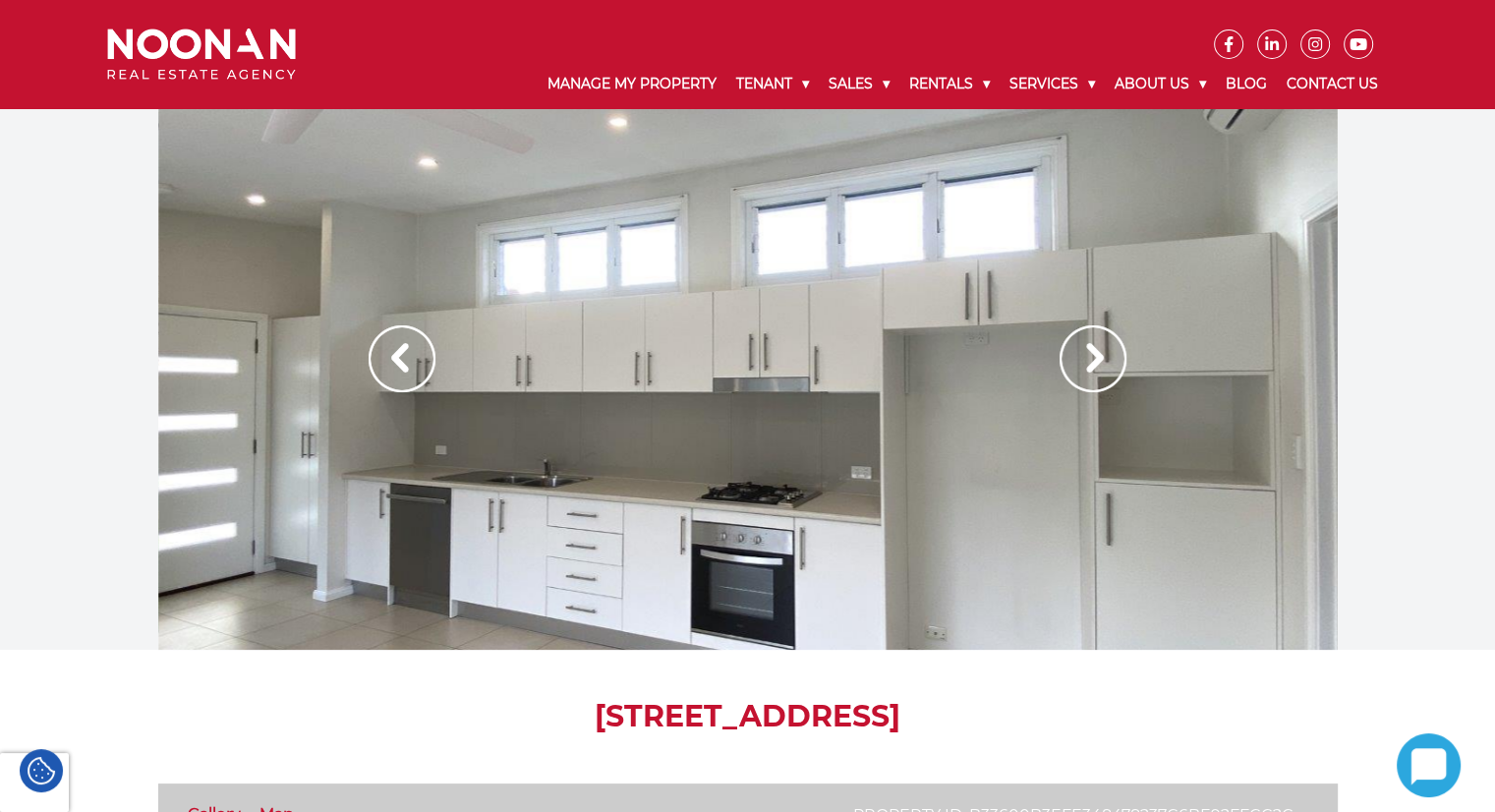
click at [1092, 366] on img at bounding box center [1092, 358] width 67 height 67
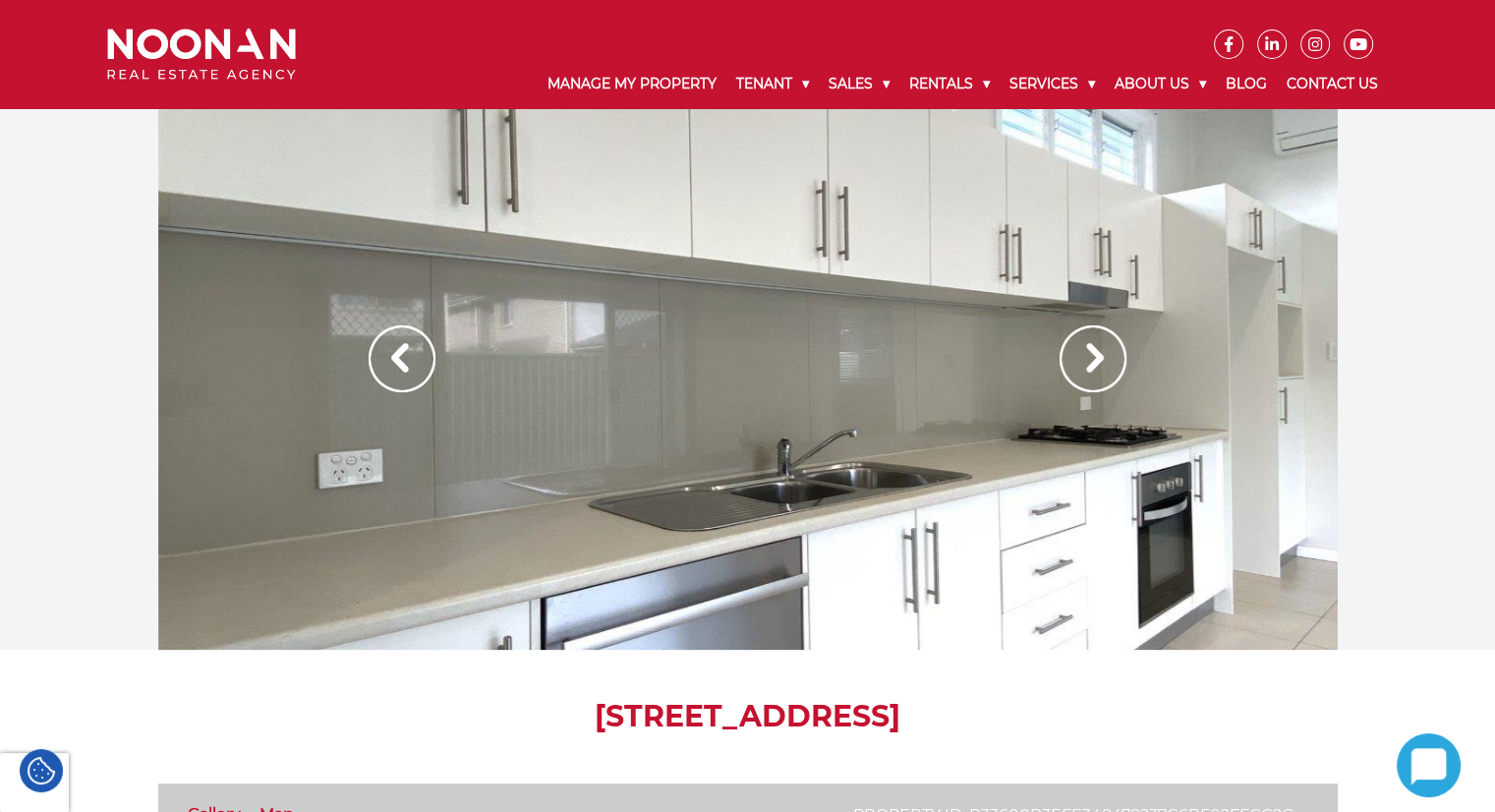
click at [1094, 366] on img at bounding box center [1092, 358] width 67 height 67
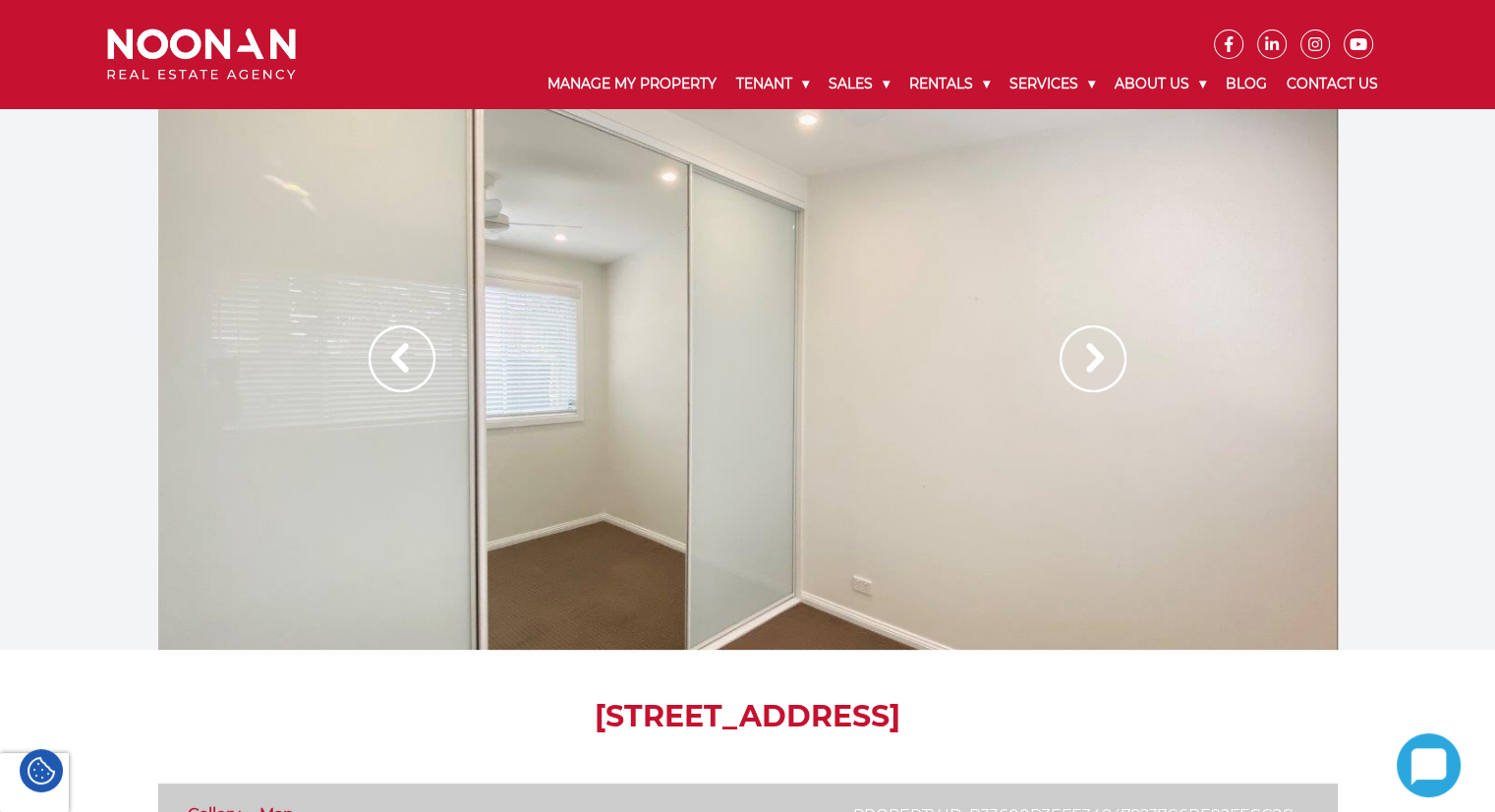
click at [1090, 355] on img at bounding box center [1092, 358] width 67 height 67
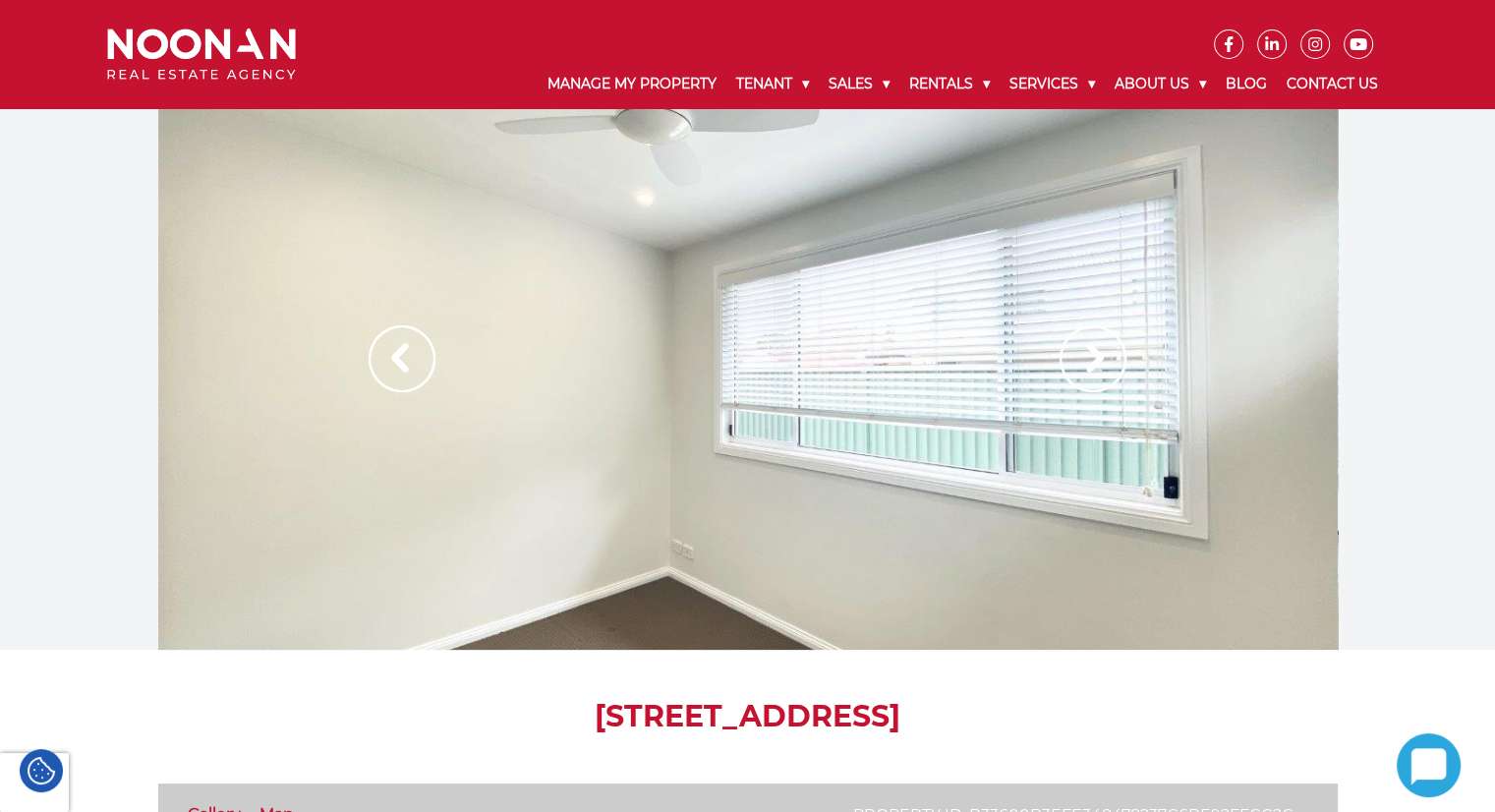
click at [1089, 356] on img at bounding box center [1092, 358] width 67 height 67
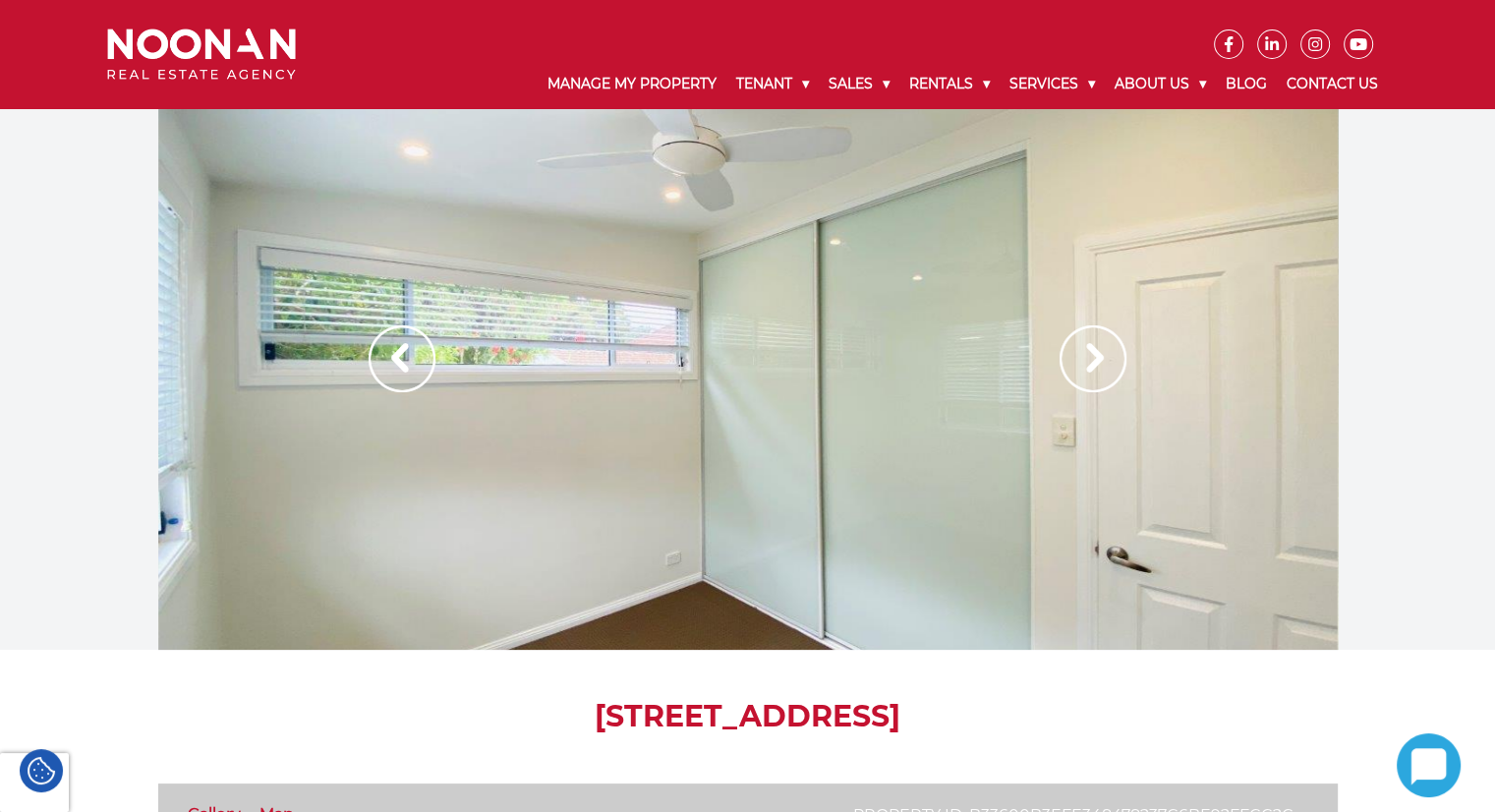
click at [1089, 356] on img at bounding box center [1092, 358] width 67 height 67
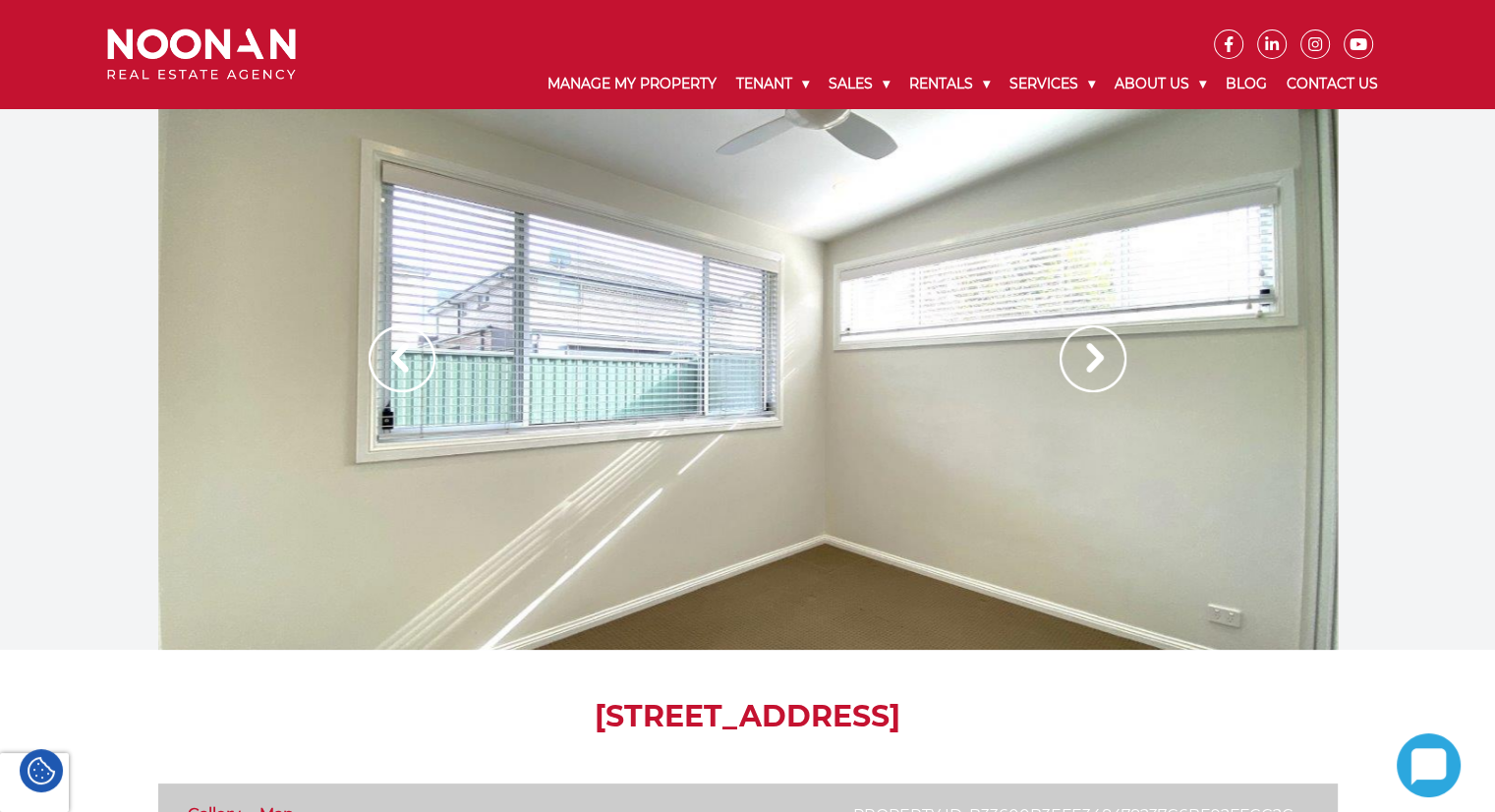
click at [1089, 356] on img at bounding box center [1092, 358] width 67 height 67
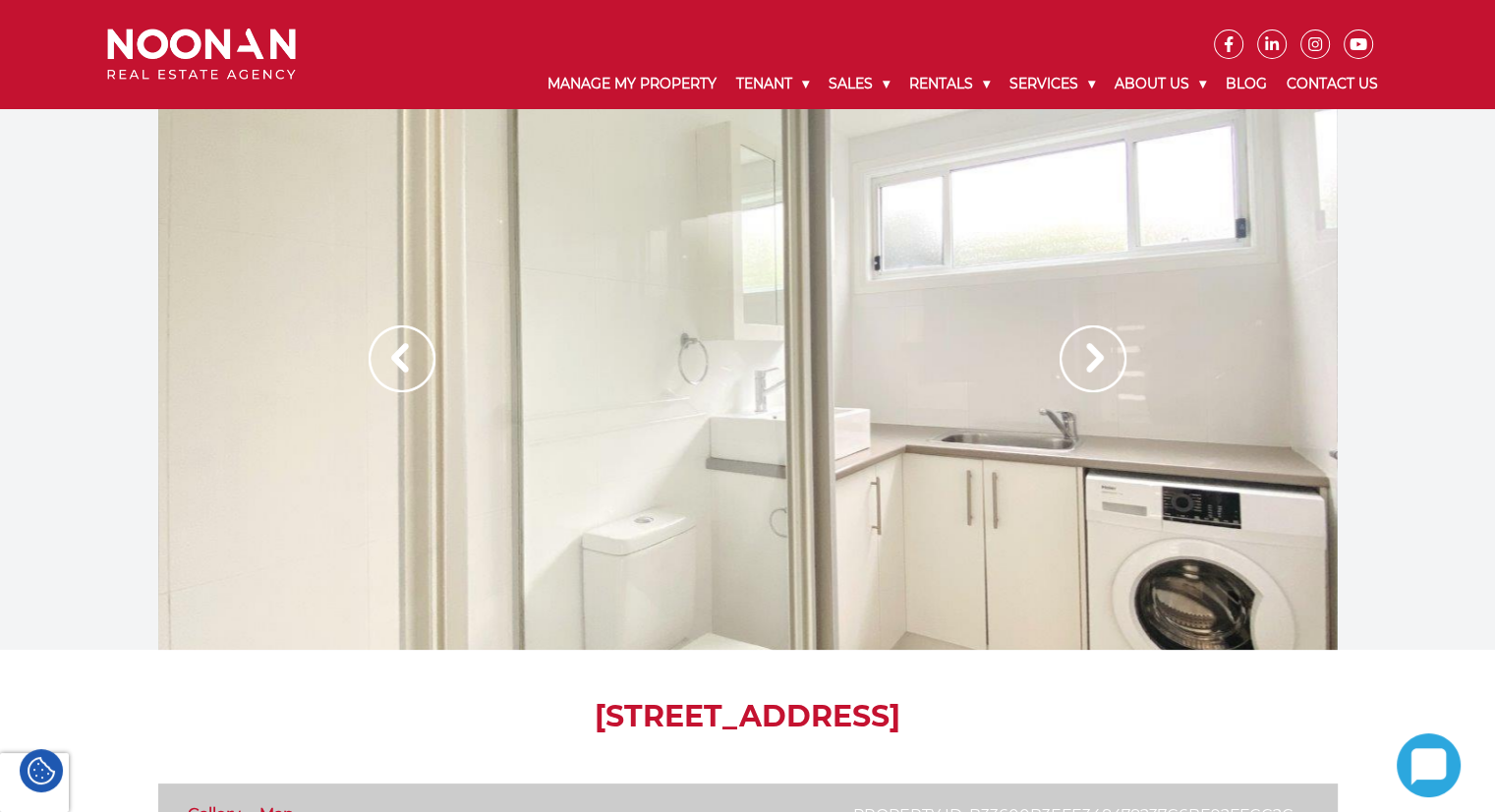
click at [1089, 356] on img at bounding box center [1092, 358] width 67 height 67
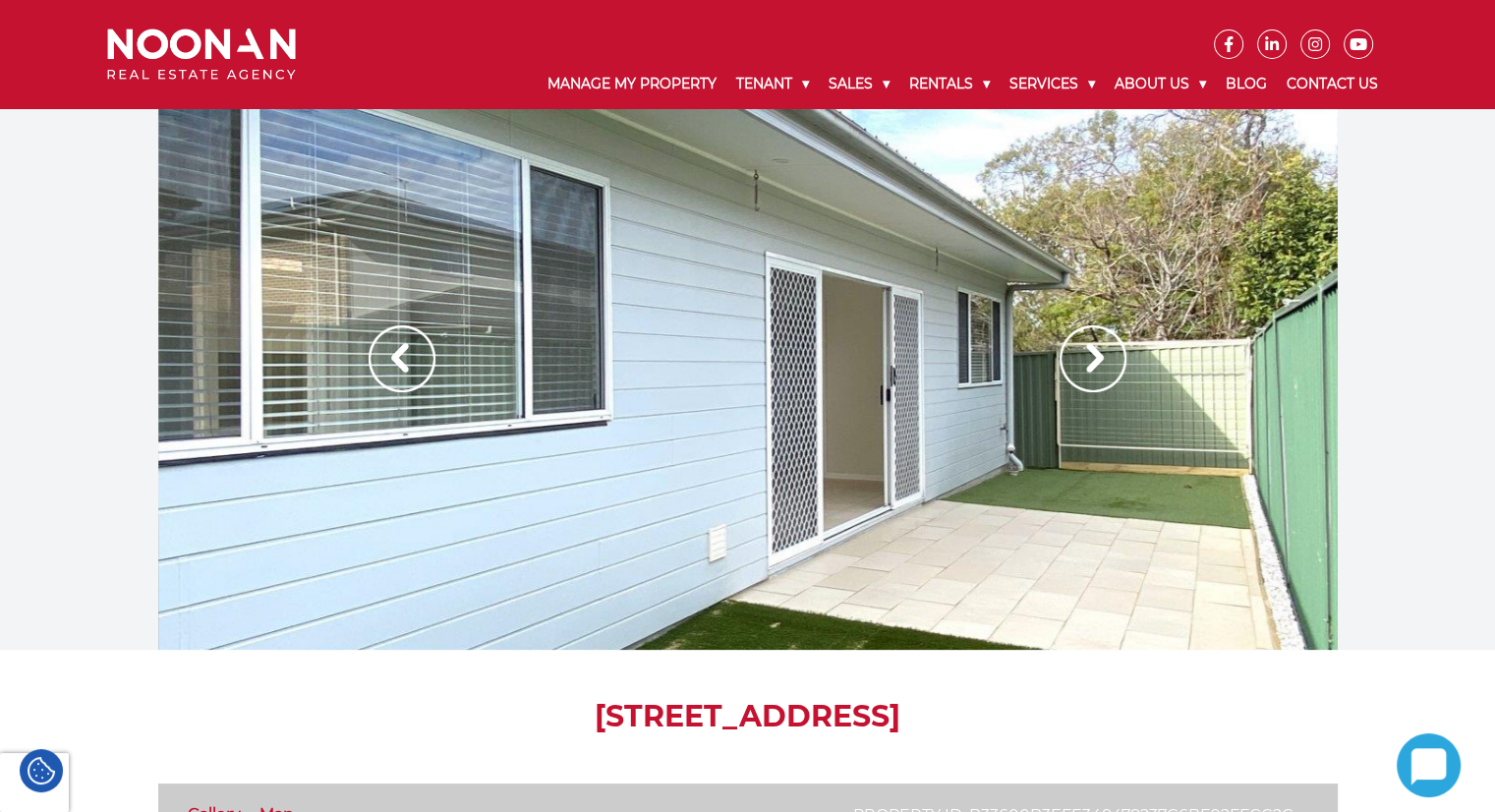
click at [1074, 361] on img at bounding box center [1092, 358] width 67 height 67
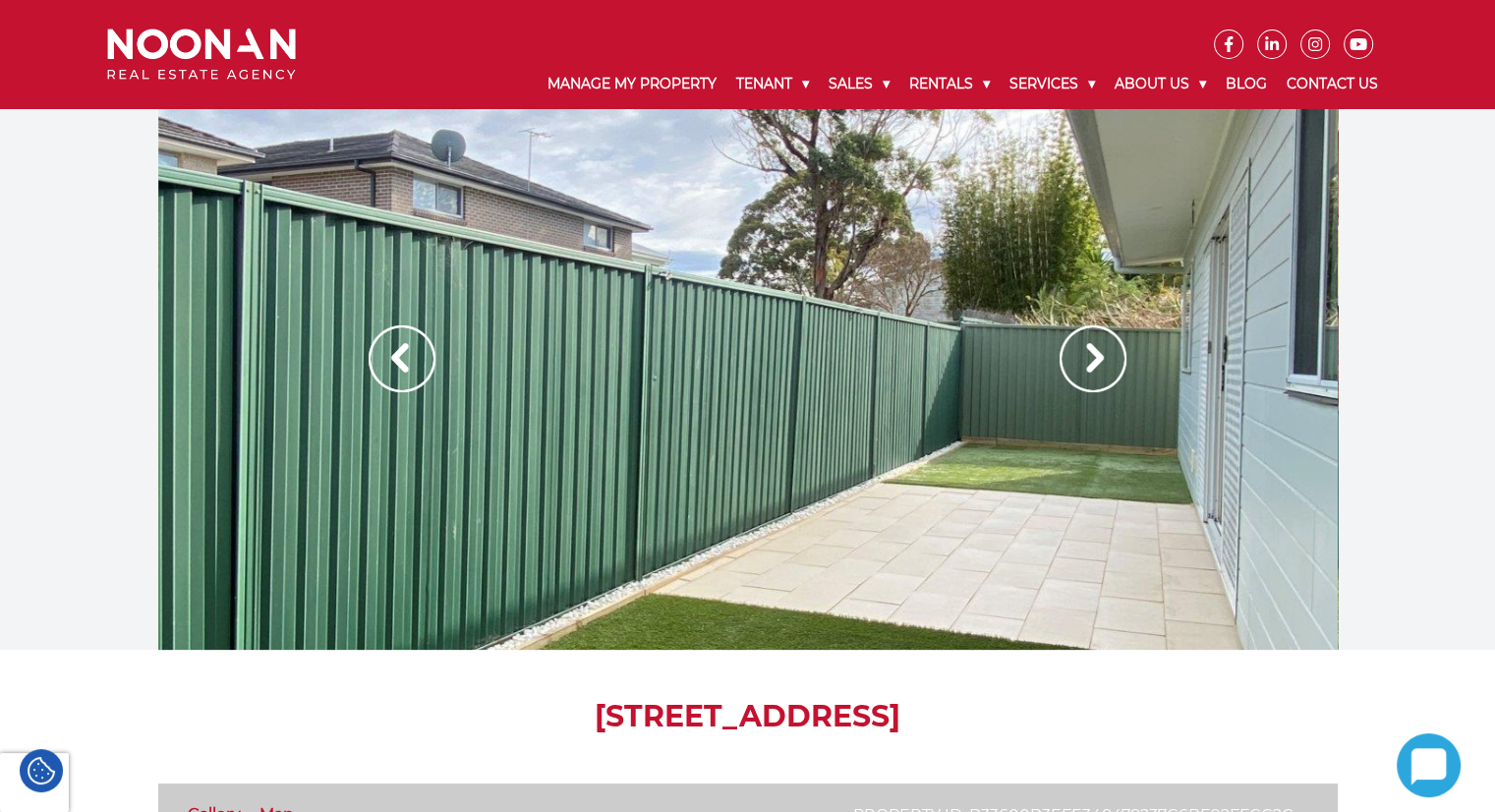
click at [1074, 361] on img at bounding box center [1092, 358] width 67 height 67
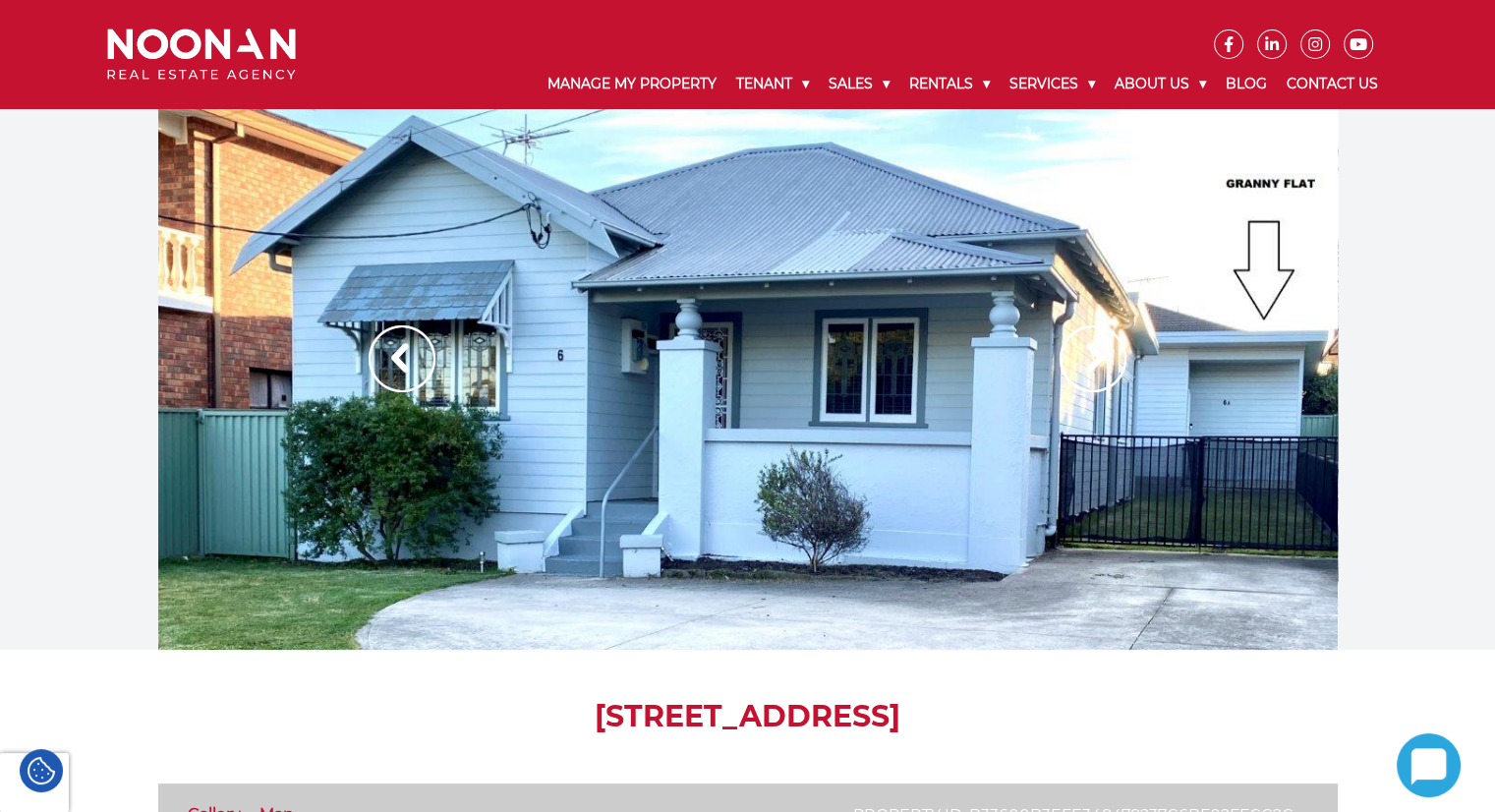
click at [1074, 361] on img at bounding box center [1092, 358] width 67 height 67
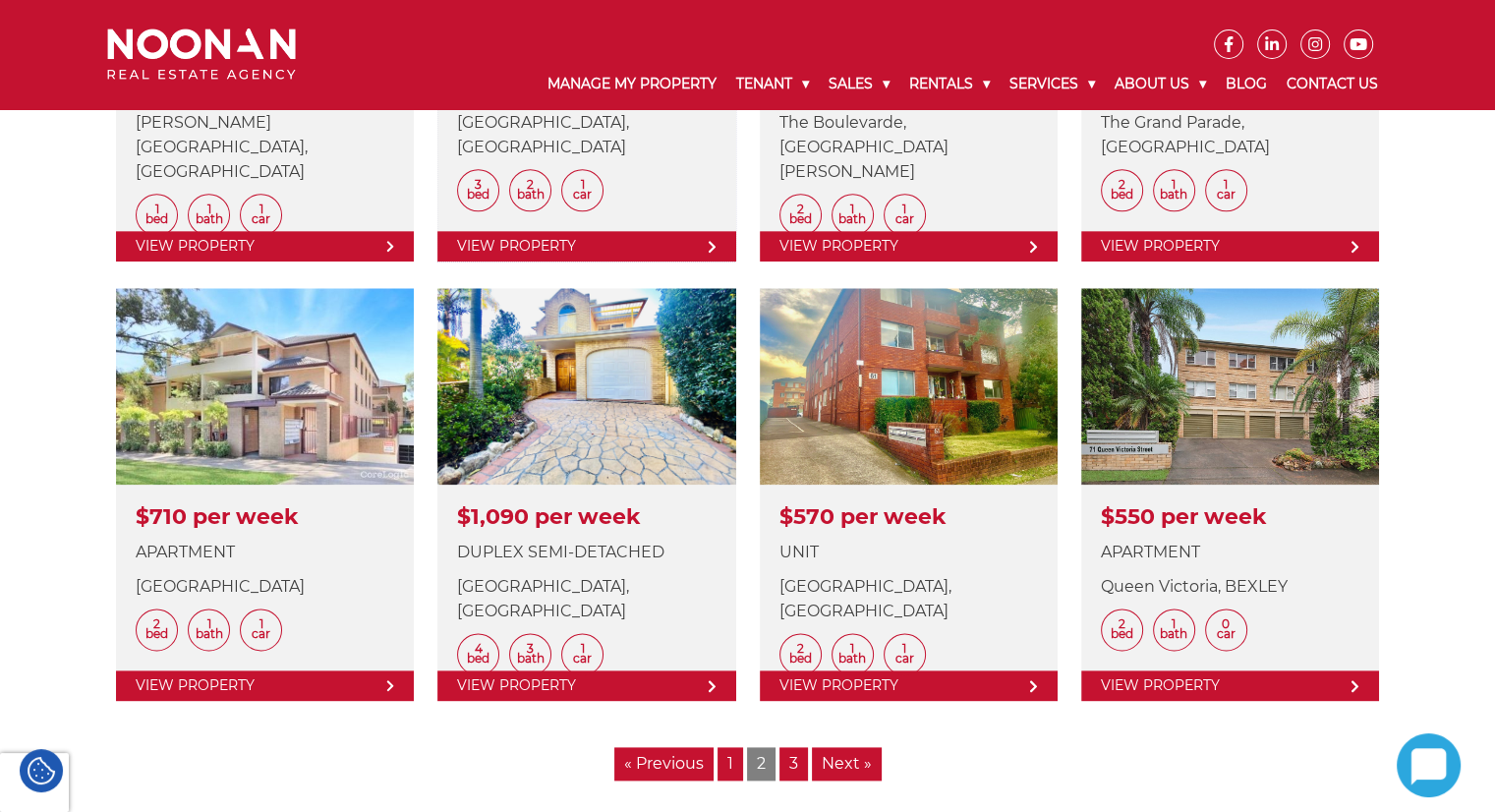
scroll to position [2358, 0]
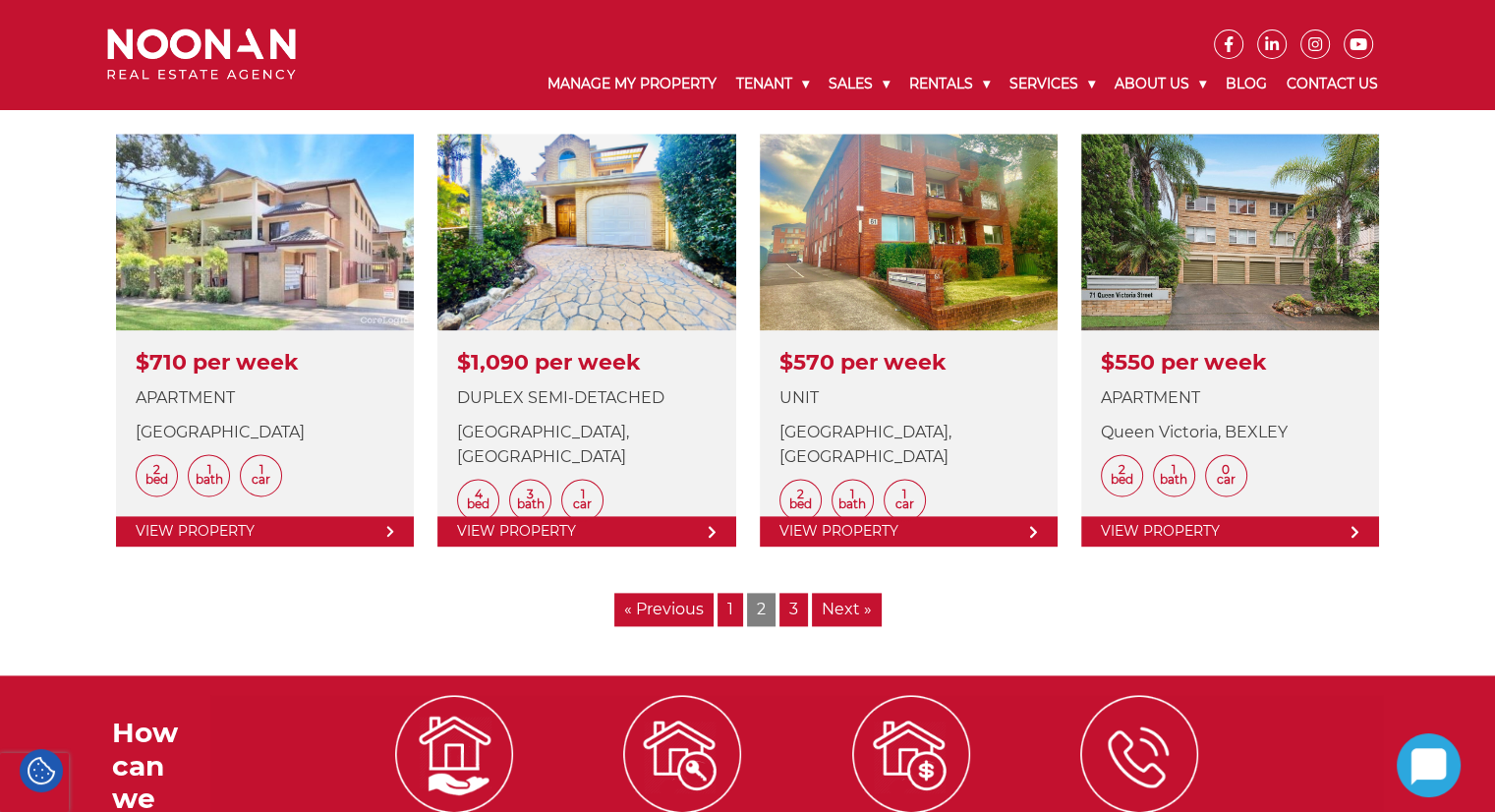
click at [798, 618] on link "3" at bounding box center [793, 609] width 29 height 34
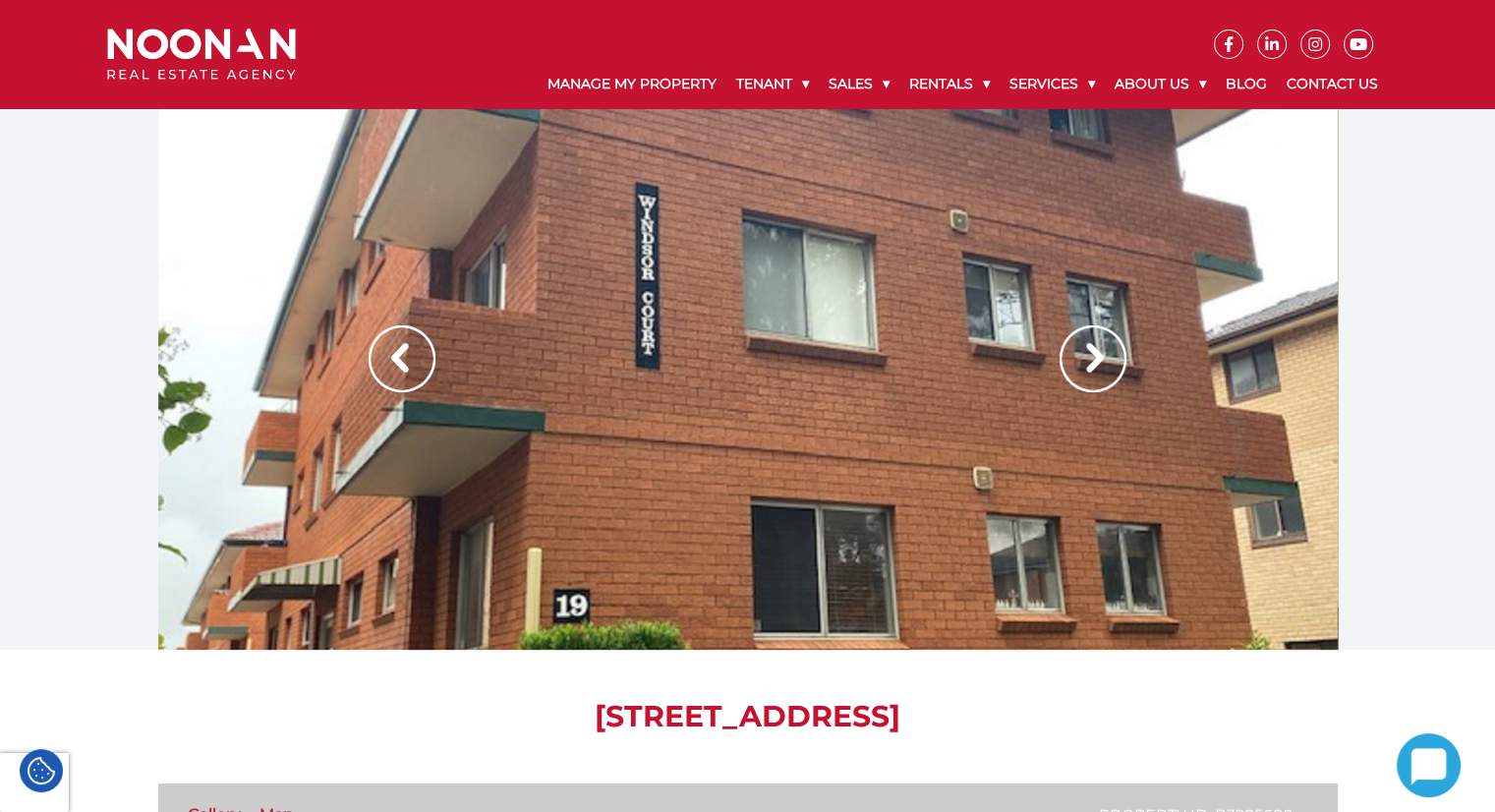
click at [1062, 335] on img at bounding box center [1092, 358] width 67 height 67
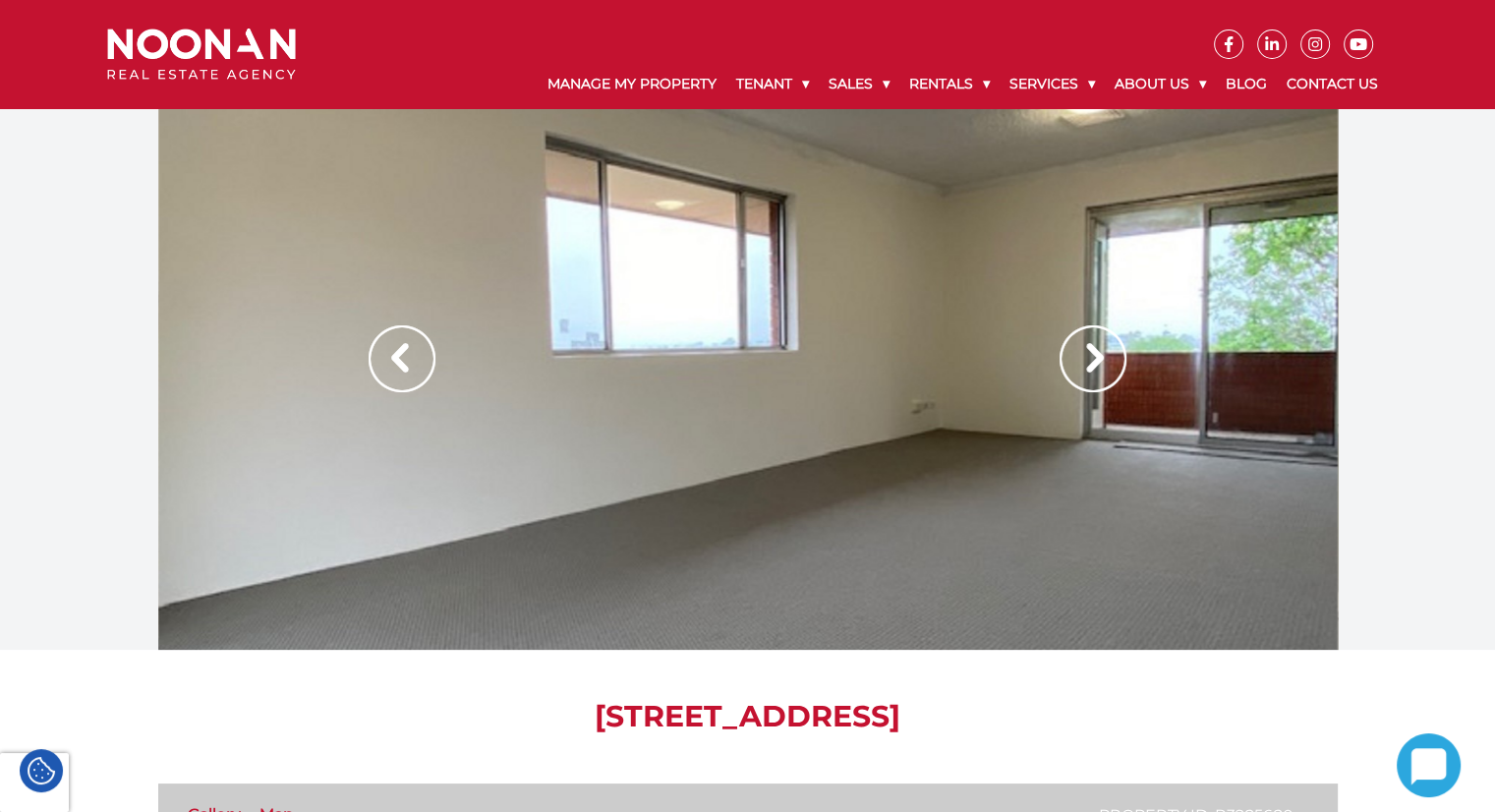
click at [1099, 362] on img at bounding box center [1092, 358] width 67 height 67
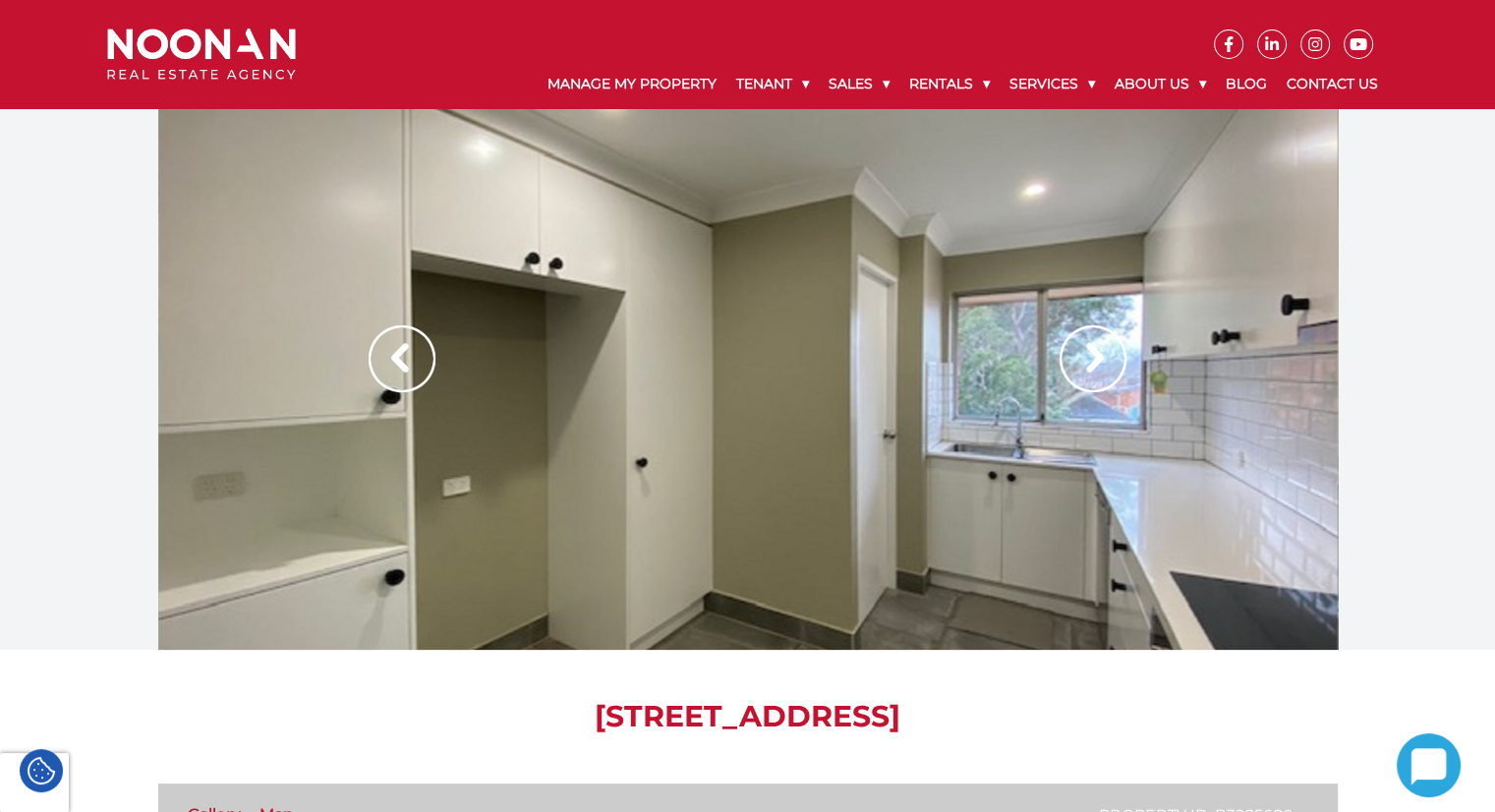
click at [1099, 362] on img at bounding box center [1092, 358] width 67 height 67
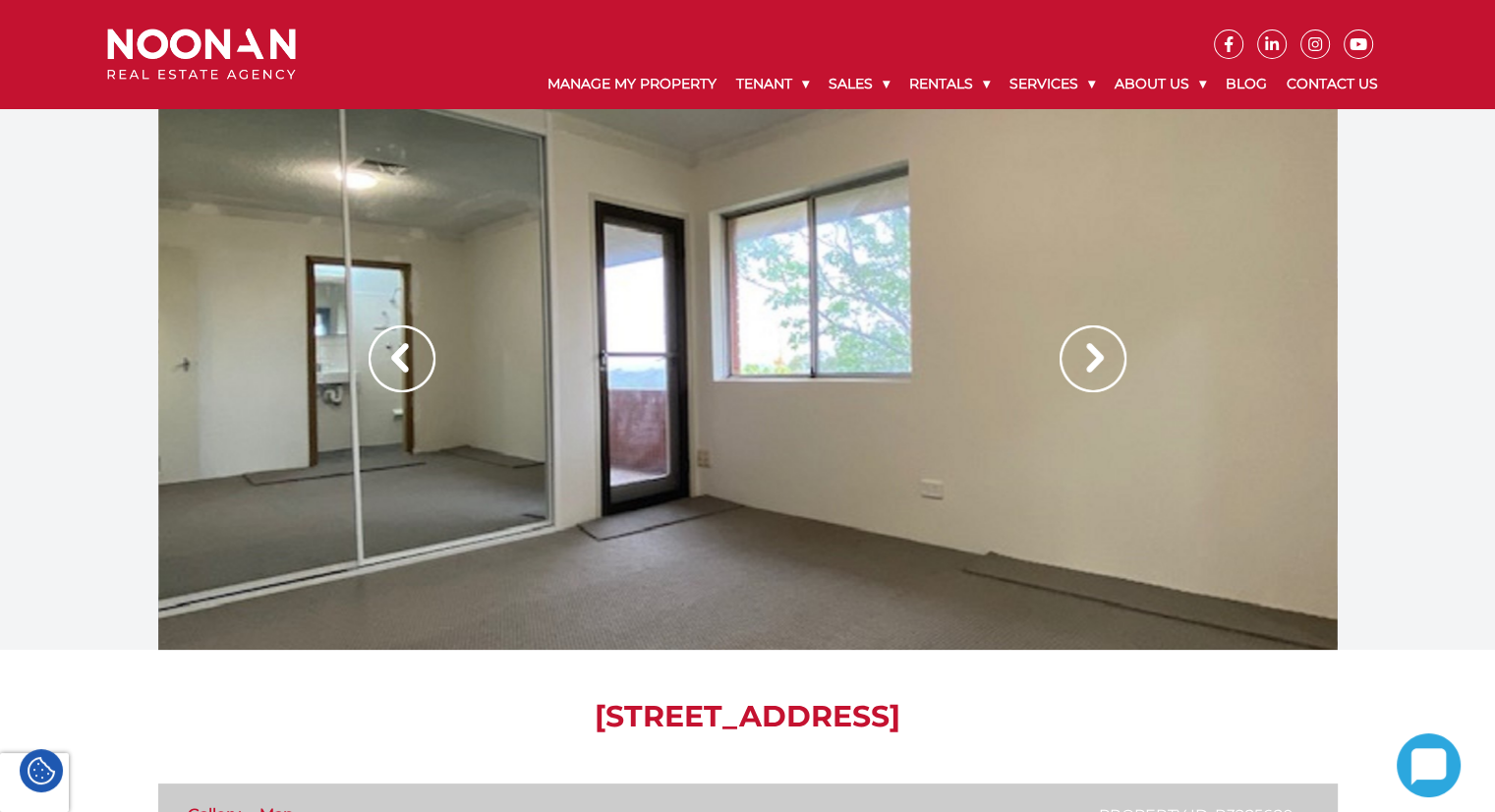
click at [1099, 362] on img at bounding box center [1092, 358] width 67 height 67
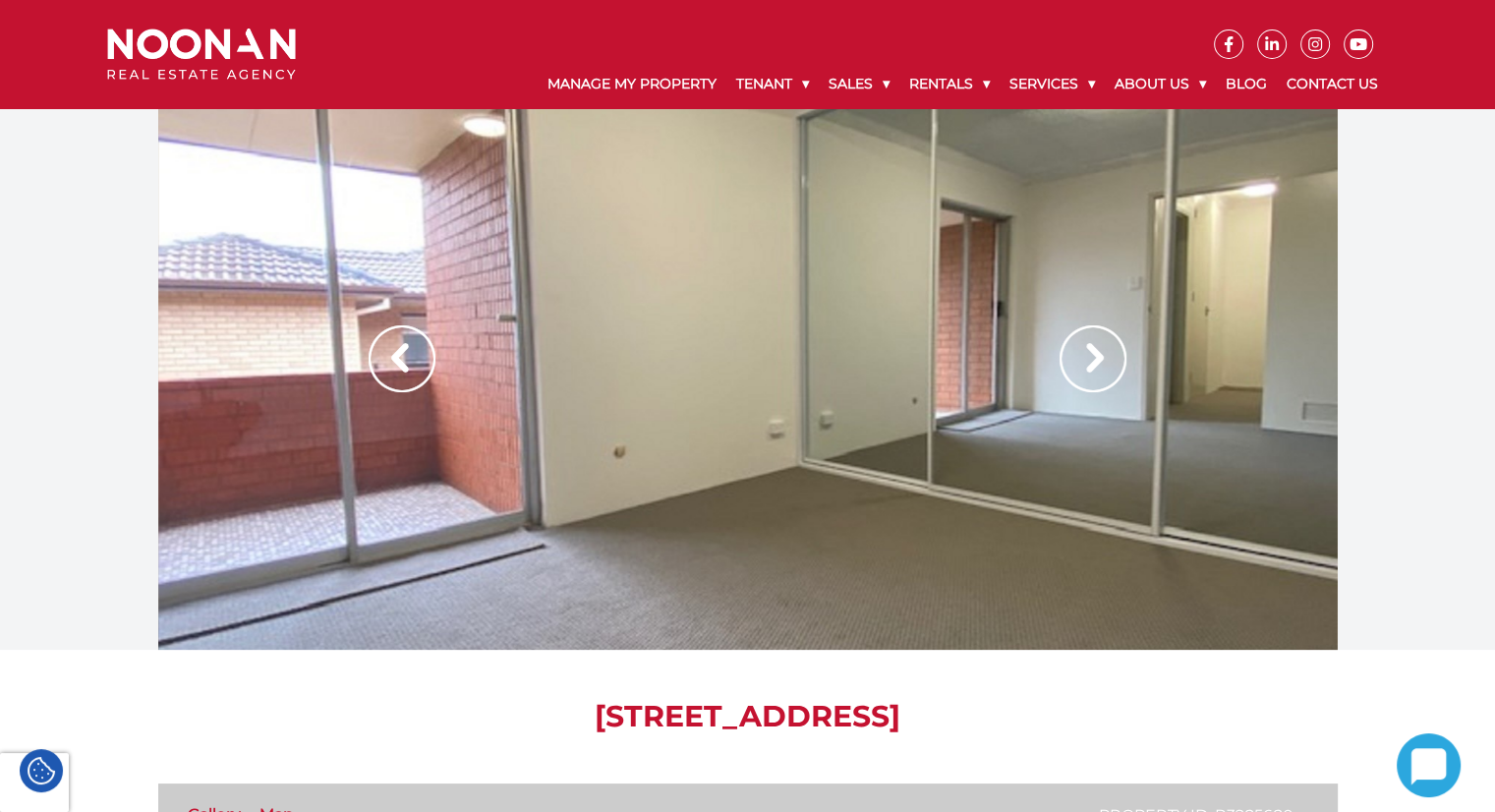
click at [1099, 362] on img at bounding box center [1092, 358] width 67 height 67
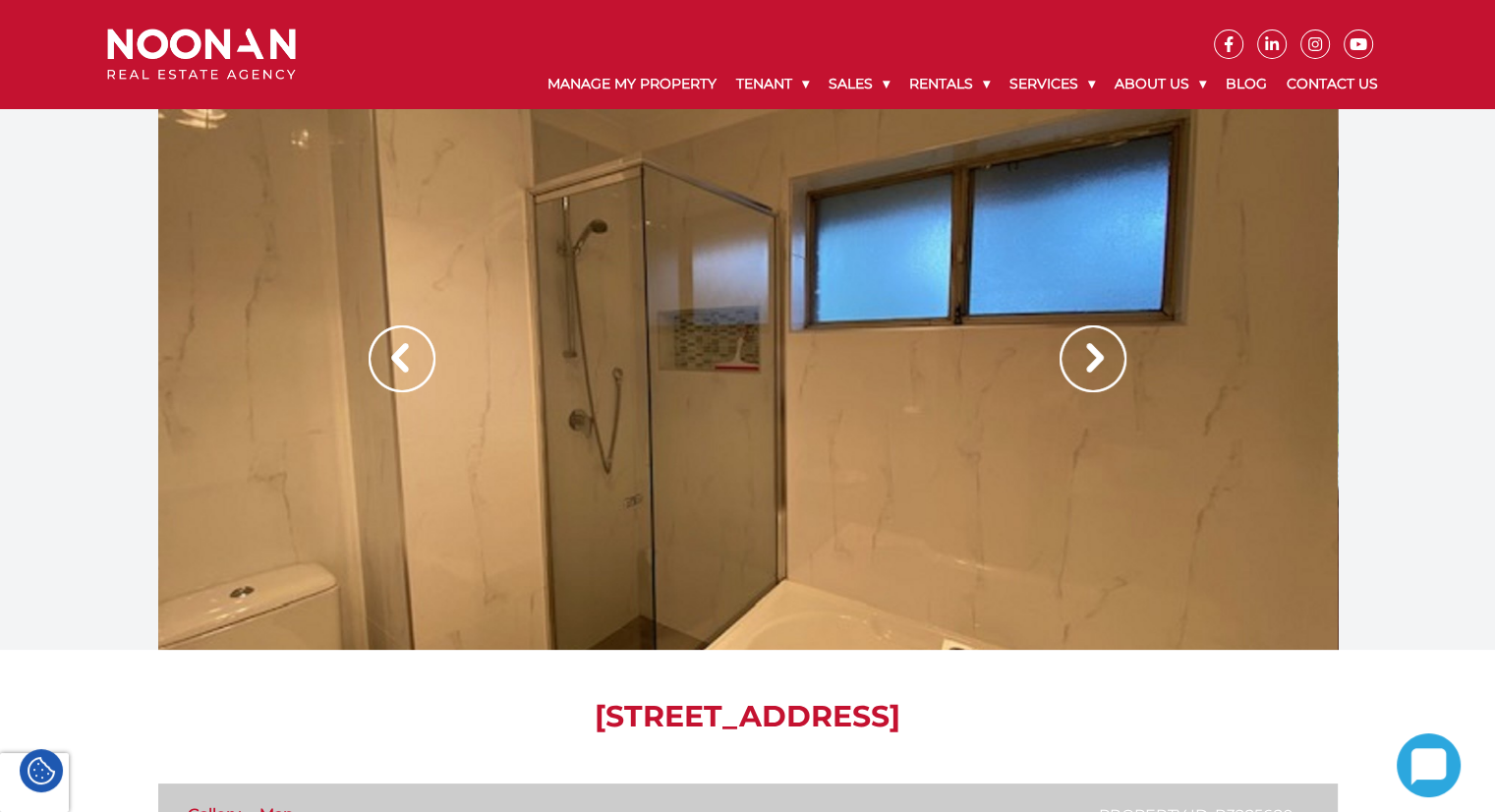
click at [1099, 362] on img at bounding box center [1092, 358] width 67 height 67
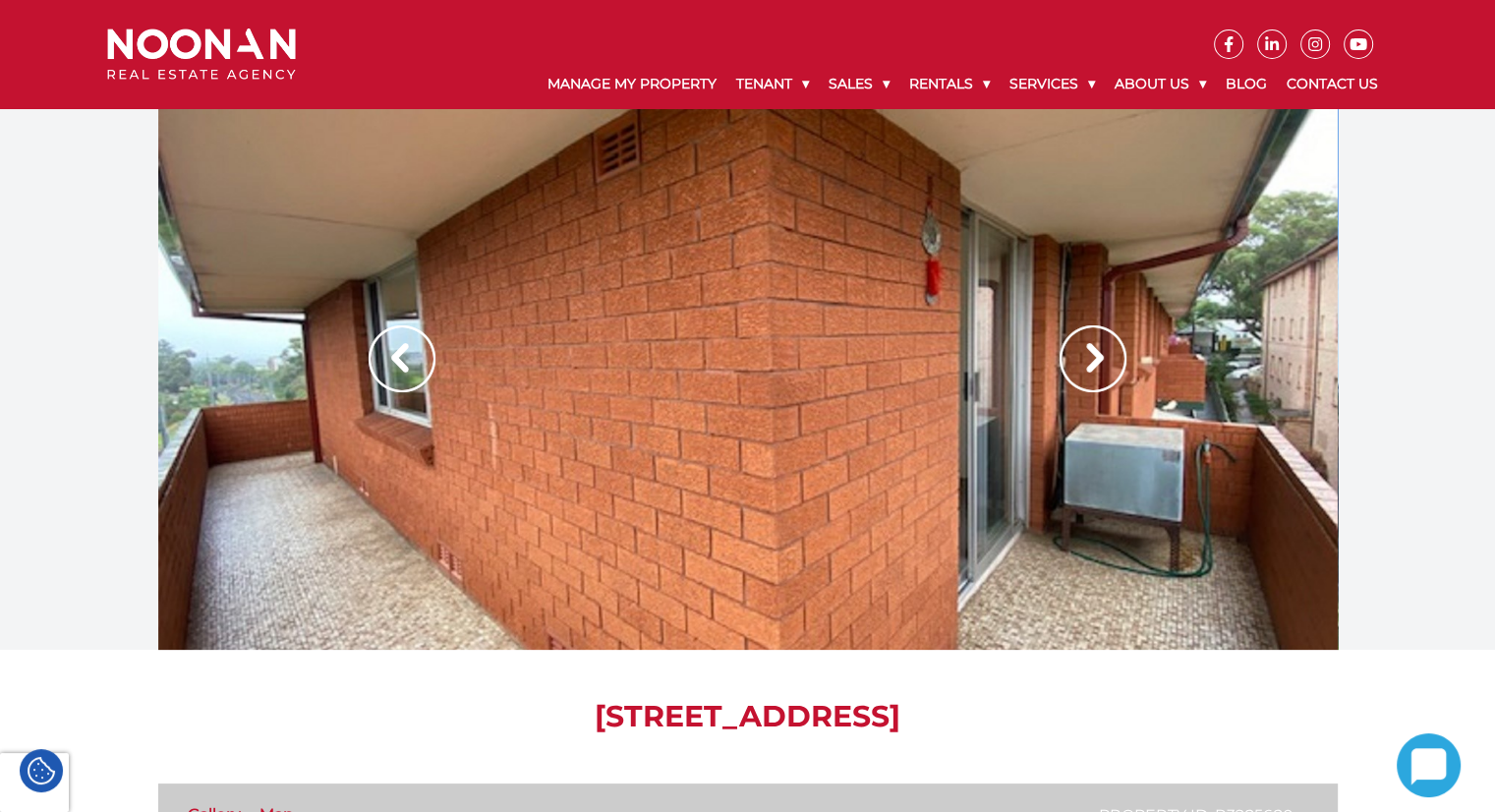
click at [1099, 362] on img at bounding box center [1092, 358] width 67 height 67
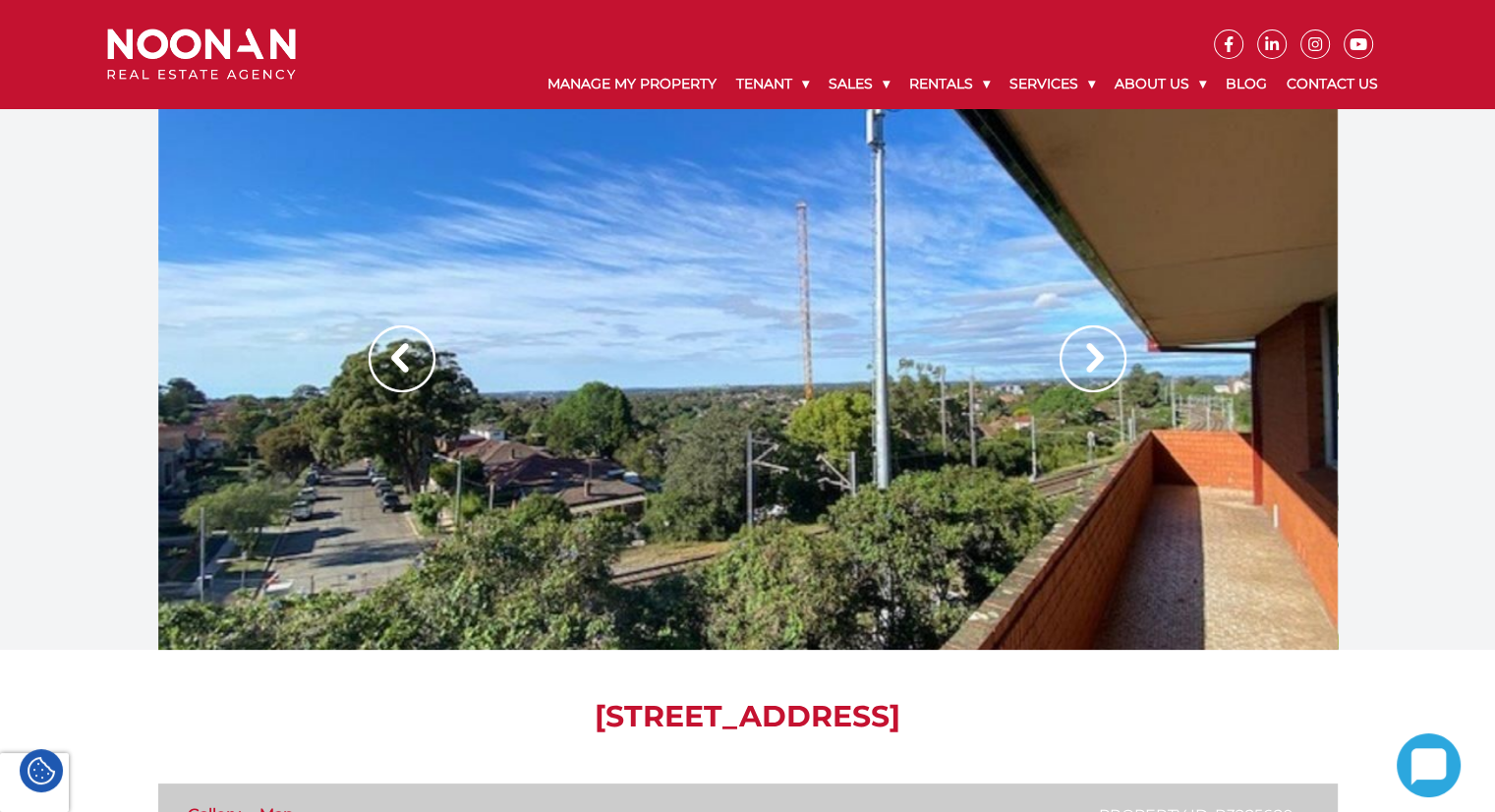
click at [1099, 362] on img at bounding box center [1092, 358] width 67 height 67
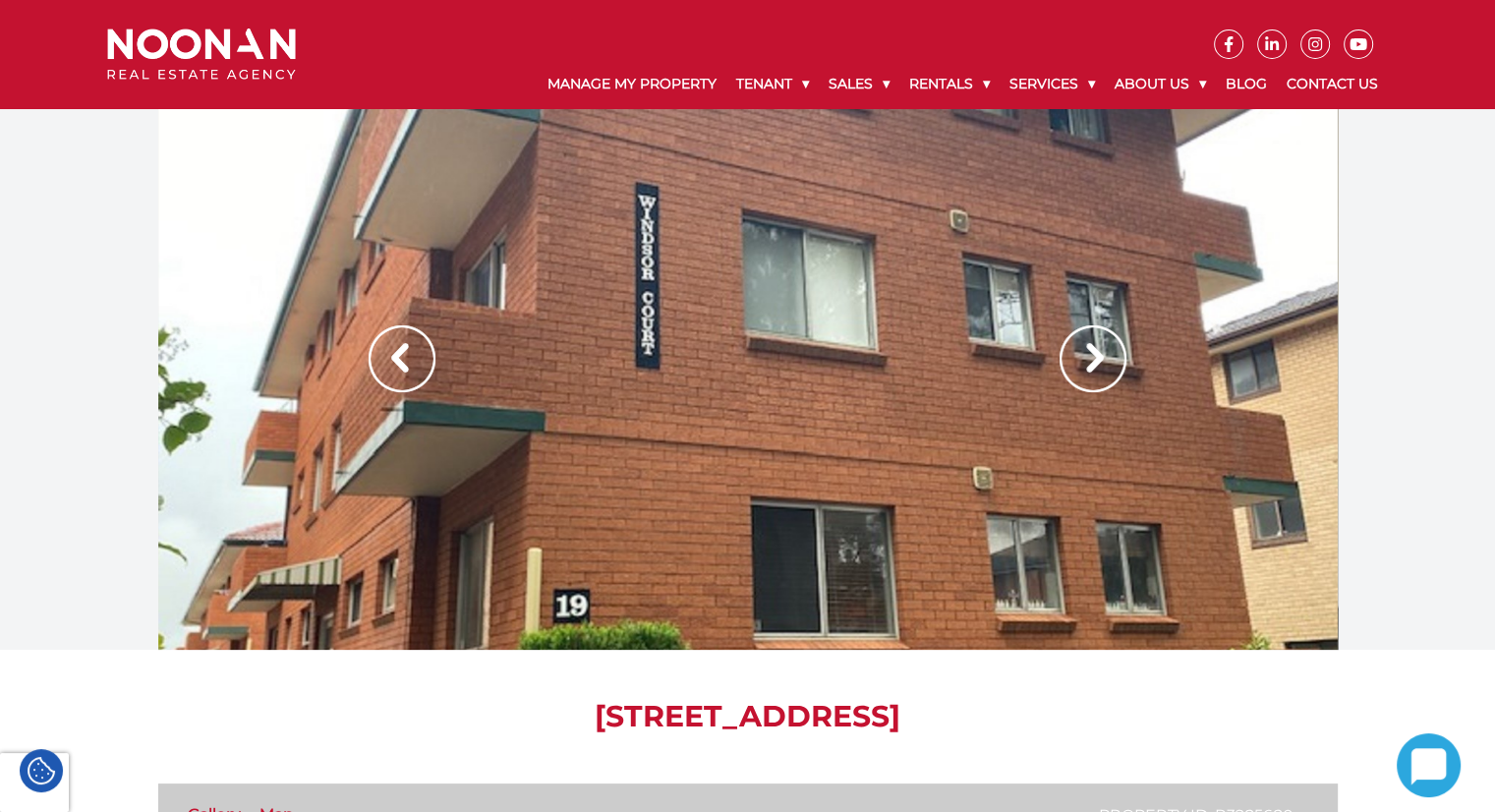
click at [1099, 362] on img at bounding box center [1092, 358] width 67 height 67
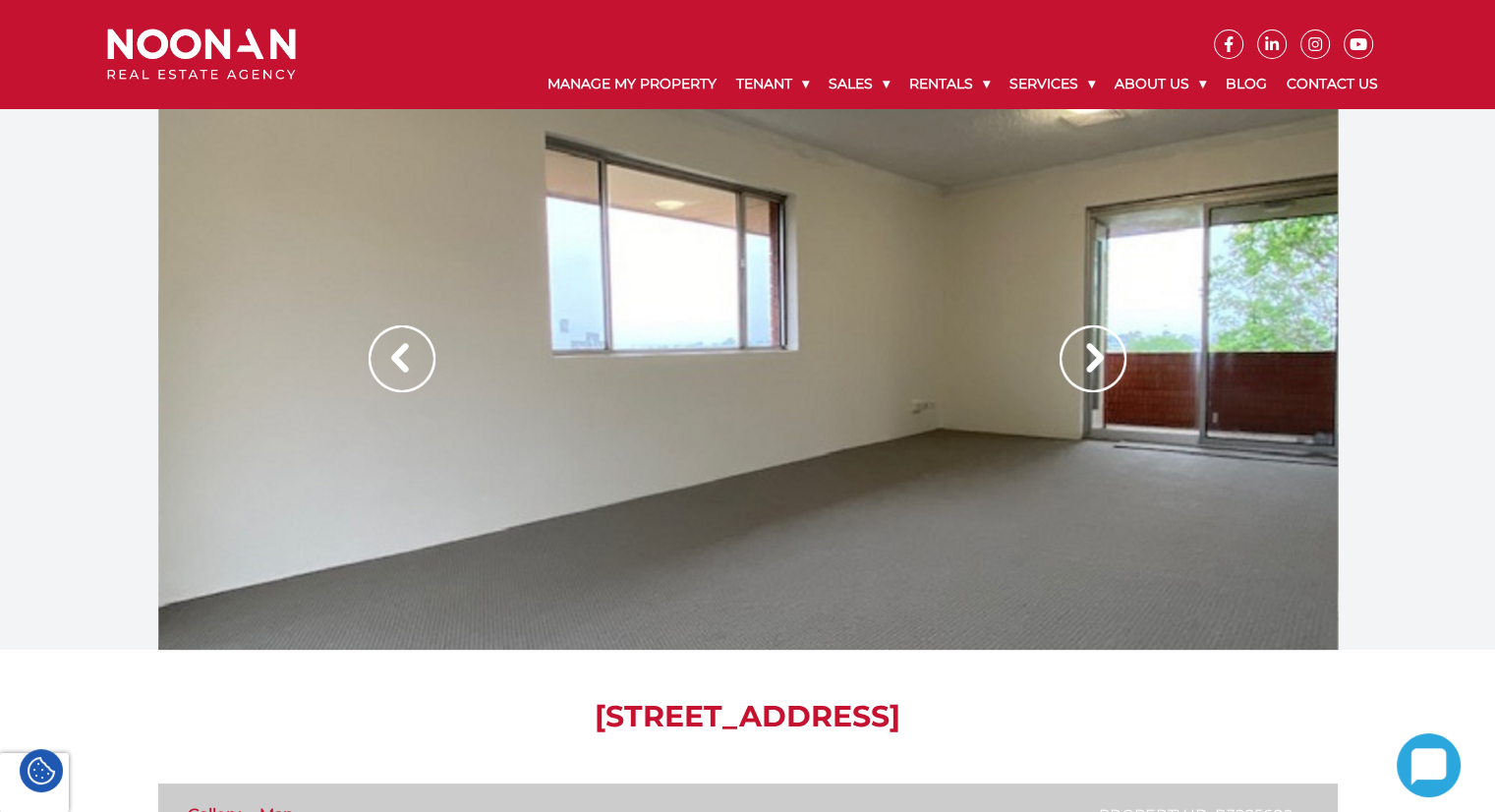
click at [1099, 362] on img at bounding box center [1092, 358] width 67 height 67
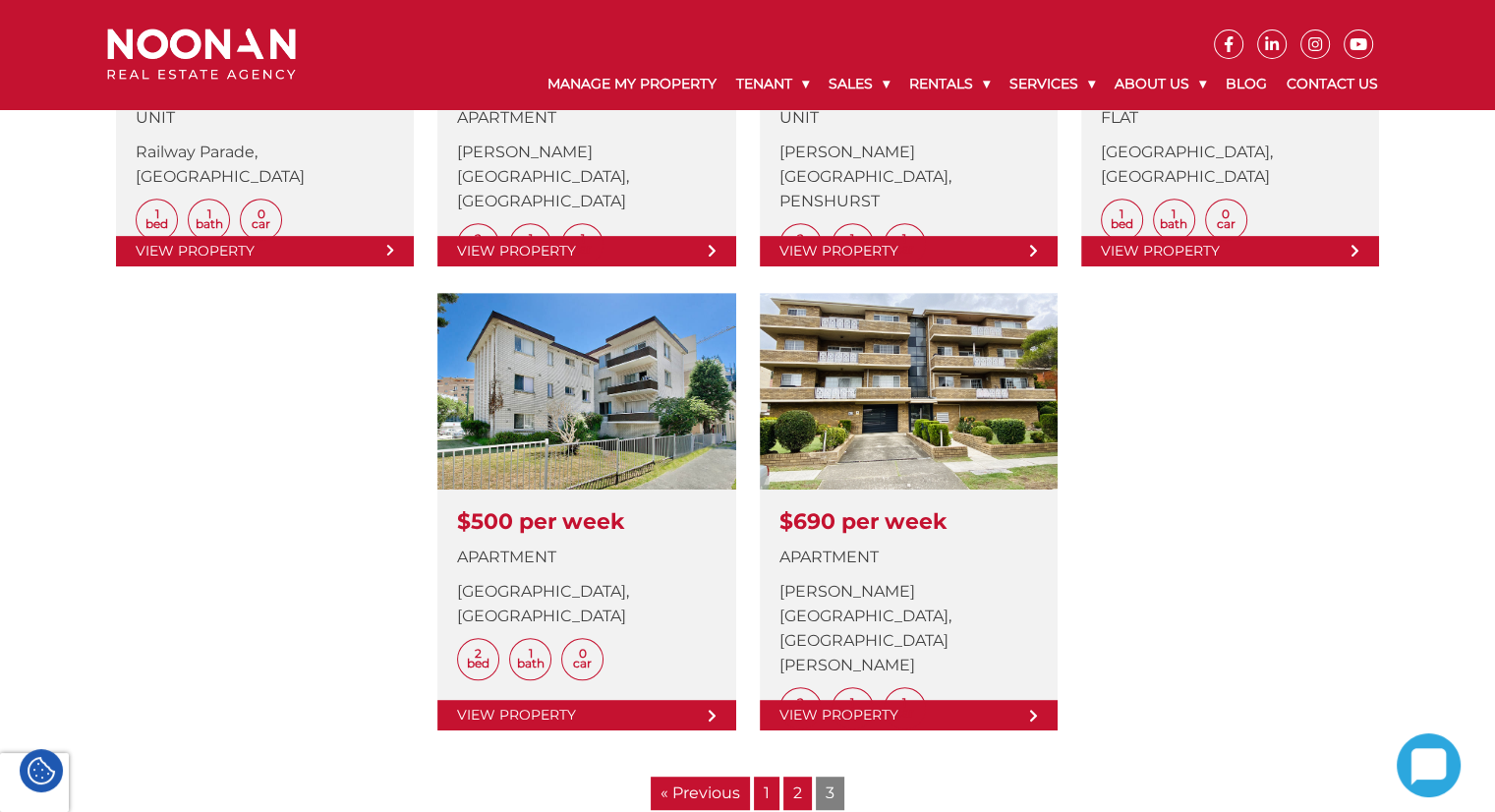
scroll to position [589, 0]
